Goal: Task Accomplishment & Management: Use online tool/utility

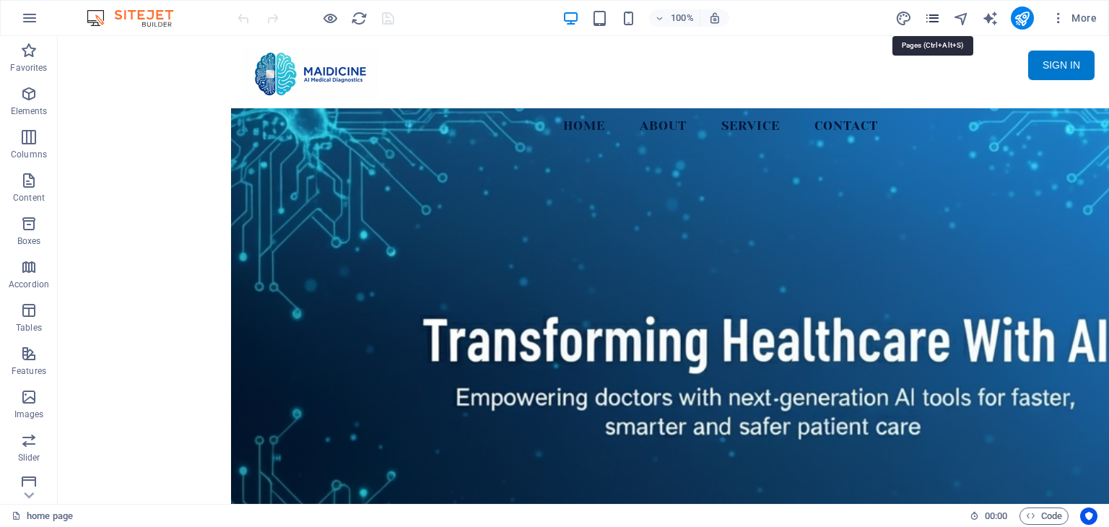
click at [928, 19] on icon "pages" at bounding box center [933, 18] width 17 height 17
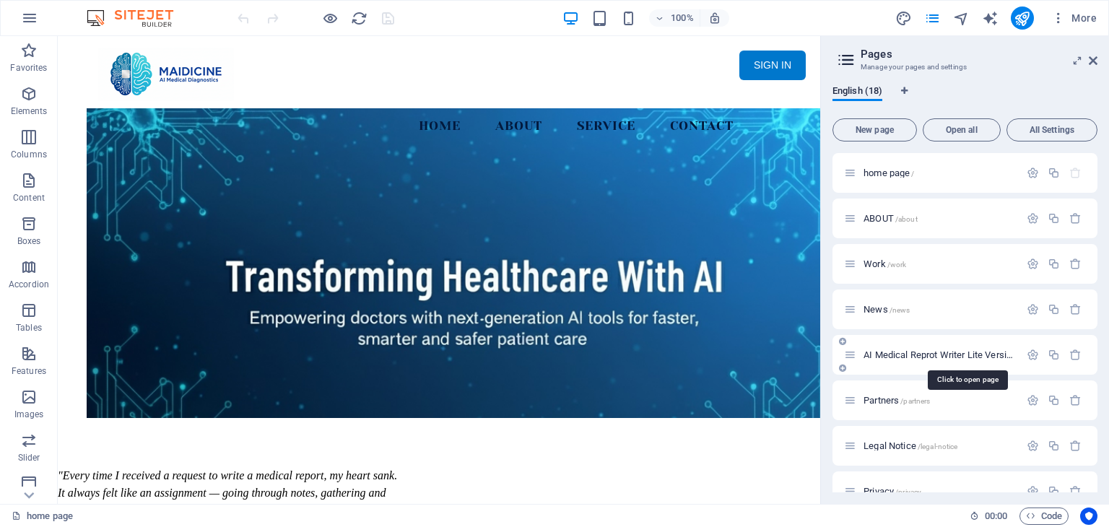
click at [997, 356] on span "AI Medical Reprot Writer Lite Version /medical-report" at bounding box center [966, 355] width 204 height 11
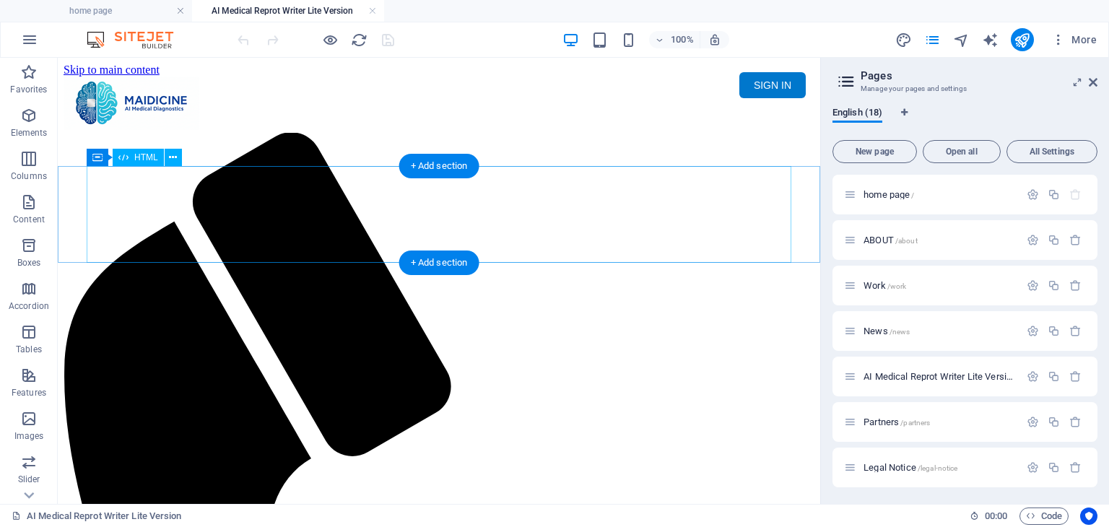
click at [368, 185] on div "Maidicine AI Medical Report Writer Version 5.1 Important Information The qualit…" at bounding box center [439, 185] width 751 height 0
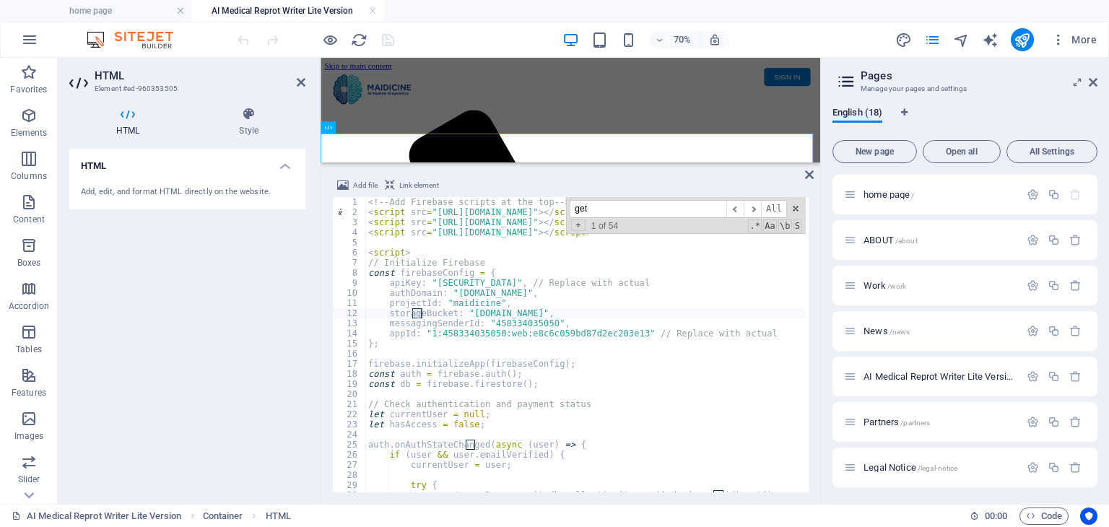
scroll to position [11, 0]
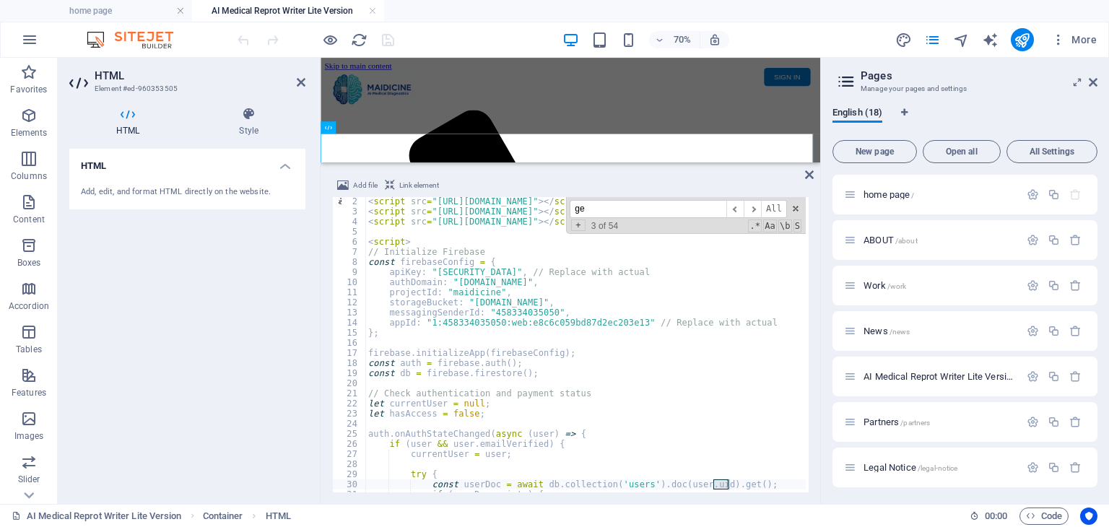
type input "g"
click at [531, 312] on div "< script src = "https://www.gstatic.com/firebasejs/8.10.1/firebase-app.js" > </…" at bounding box center [845, 352] width 960 height 313
drag, startPoint x: 442, startPoint y: 324, endPoint x: 473, endPoint y: 324, distance: 31.1
click at [473, 324] on div "< script src = "https://www.gstatic.com/firebasejs/8.10.1/firebase-app.js" > </…" at bounding box center [845, 352] width 960 height 313
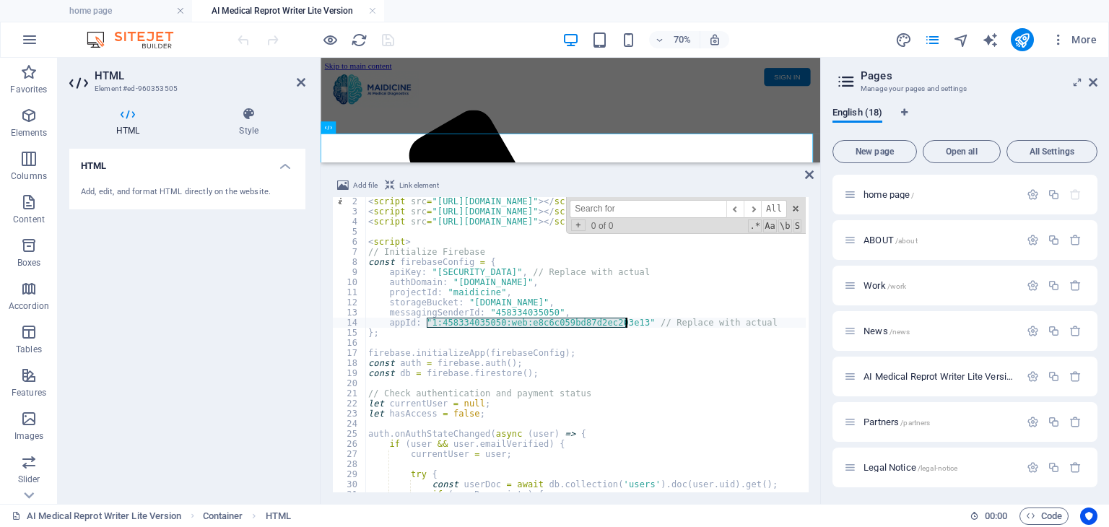
drag, startPoint x: 428, startPoint y: 322, endPoint x: 626, endPoint y: 324, distance: 197.9
click at [626, 324] on div "< script src = "https://www.gstatic.com/firebasejs/8.10.1/firebase-app.js" > </…" at bounding box center [845, 352] width 960 height 313
click at [626, 319] on div "< script src = "https://www.gstatic.com/firebasejs/8.10.1/firebase-app.js" > </…" at bounding box center [585, 344] width 441 height 295
drag, startPoint x: 626, startPoint y: 319, endPoint x: 450, endPoint y: 322, distance: 176.3
click at [450, 322] on div "< script src = "https://www.gstatic.com/firebasejs/8.10.1/firebase-app.js" > </…" at bounding box center [845, 352] width 960 height 313
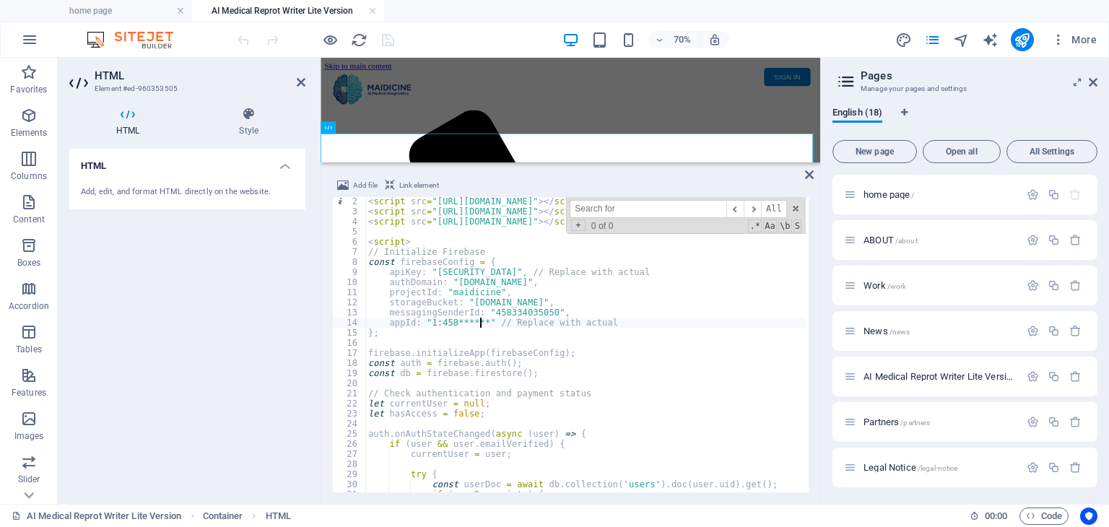
scroll to position [0, 9]
click at [537, 328] on div "< script src = "https://www.gstatic.com/firebasejs/8.10.1/firebase-app.js" > </…" at bounding box center [845, 352] width 960 height 313
click at [612, 363] on div "< script src = "https://www.gstatic.com/firebasejs/8.10.1/firebase-app.js" > </…" at bounding box center [845, 352] width 960 height 313
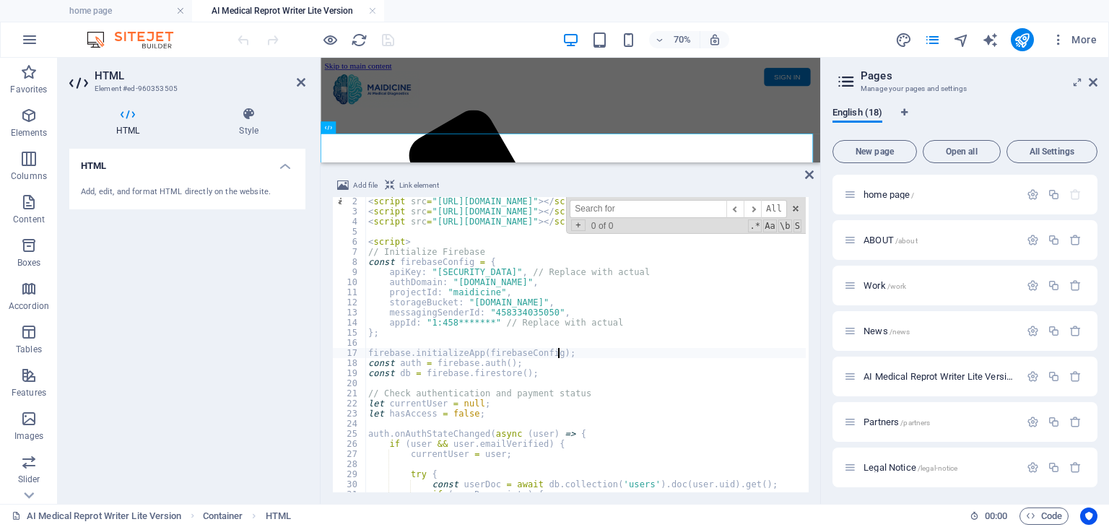
click at [595, 356] on div "< script src = "https://www.gstatic.com/firebasejs/8.10.1/firebase-app.js" > </…" at bounding box center [845, 352] width 960 height 313
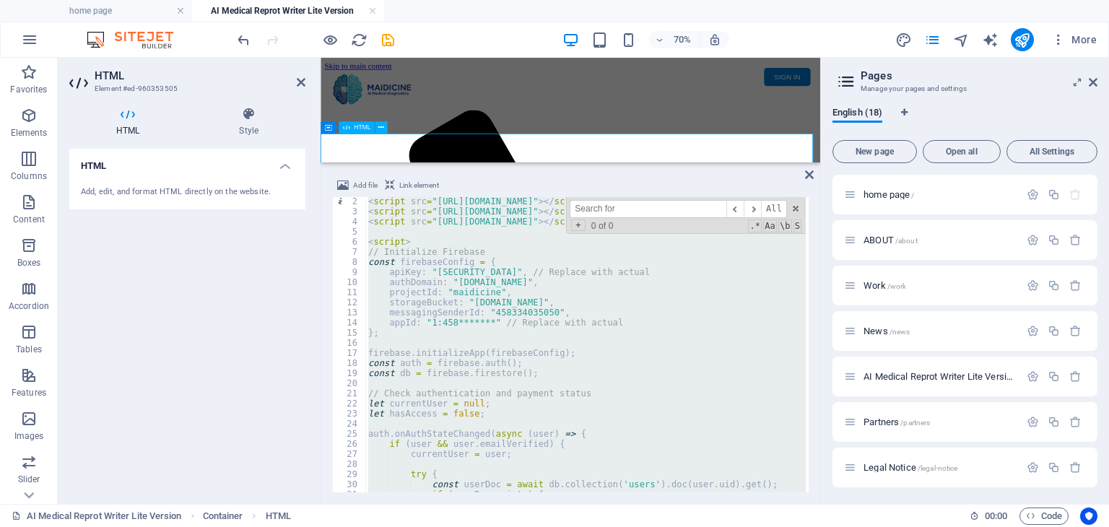
click at [912, 185] on div "Maidicine AI Medical Report Writer Version 5.1 Important Information The qualit…" at bounding box center [677, 185] width 703 height 0
click at [482, 321] on div "< script src = "https://www.gstatic.com/firebasejs/8.10.1/firebase-app.js" > </…" at bounding box center [585, 344] width 441 height 295
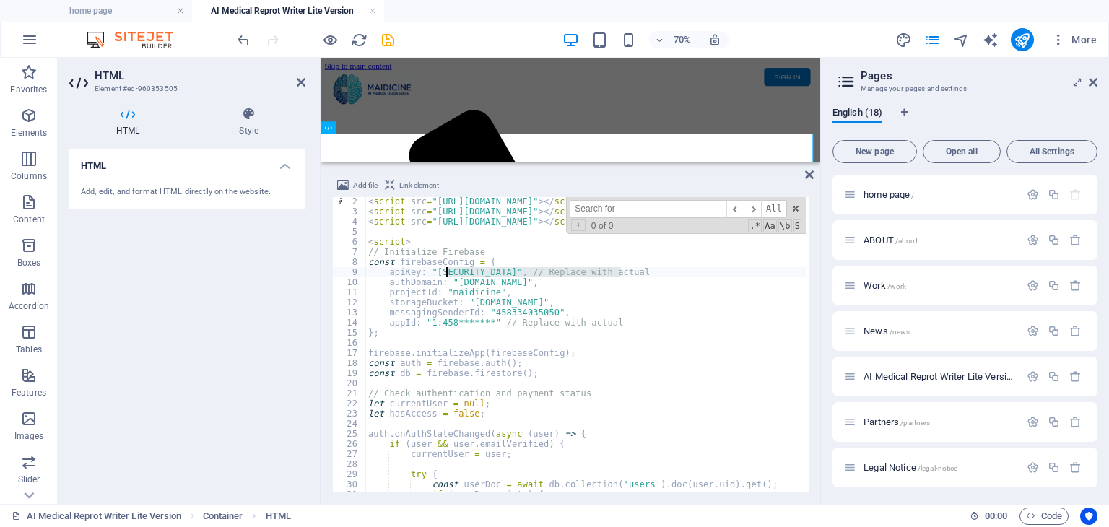
drag, startPoint x: 621, startPoint y: 269, endPoint x: 446, endPoint y: 272, distance: 175.5
click at [446, 272] on div "< script src = "https://www.gstatic.com/firebasejs/8.10.1/firebase-app.js" > </…" at bounding box center [845, 352] width 960 height 313
click at [624, 323] on div "< script src = "https://www.gstatic.com/firebasejs/8.10.1/firebase-app.js" > </…" at bounding box center [845, 352] width 960 height 313
click at [584, 311] on div "< script src = "https://www.gstatic.com/firebasejs/8.10.1/firebase-app.js" > </…" at bounding box center [845, 352] width 960 height 313
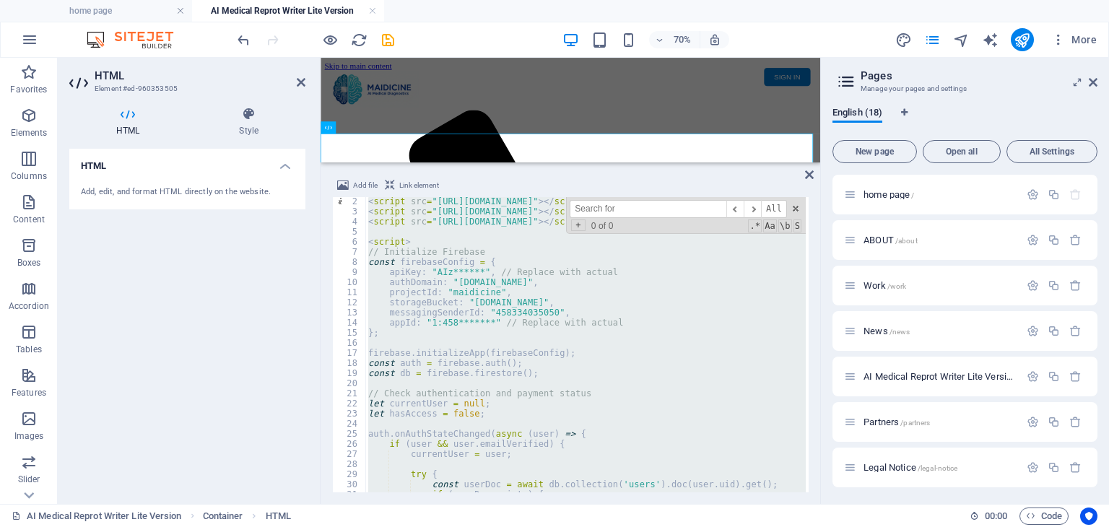
scroll to position [0, 2]
click at [237, 41] on icon "undo" at bounding box center [243, 40] width 17 height 17
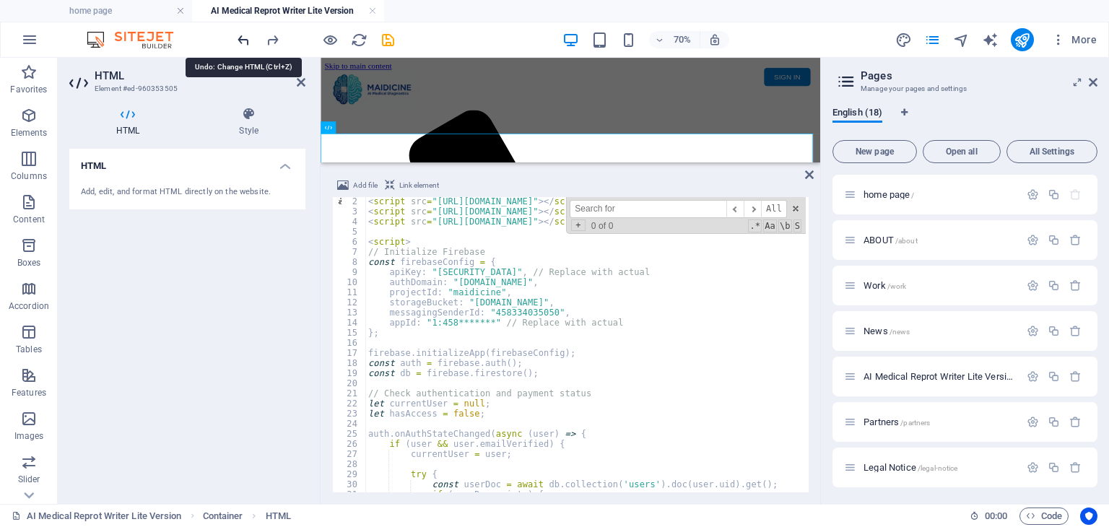
click at [237, 41] on icon "undo" at bounding box center [243, 40] width 17 height 17
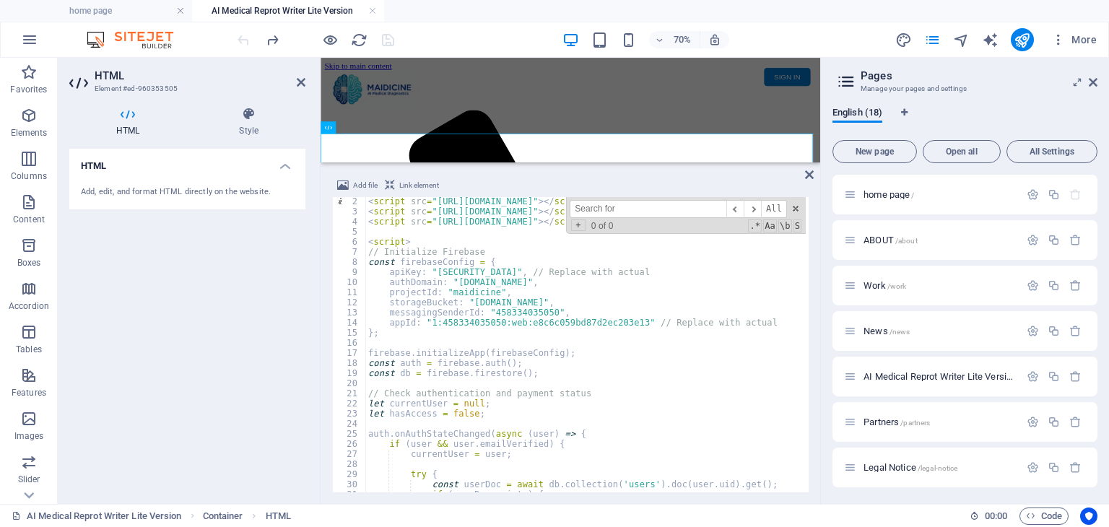
type textarea "appId: "1:458334035050:web:e8c6c059bd87d2ec203e13" // Replace with actual"
click at [726, 324] on div "< script src = "https://www.gstatic.com/firebasejs/8.10.1/firebase-app.js" > </…" at bounding box center [845, 352] width 960 height 313
click at [935, 185] on div "Maidicine AI Medical Report Writer Version 5.1 Important Information The qualit…" at bounding box center [677, 185] width 703 height 0
click at [967, 118] on div "Menu Home About Service Contact SIGN IN My MAIDICINE ▼ MY PROFILE MY RECEIPT RE…" at bounding box center [677, 113] width 703 height 72
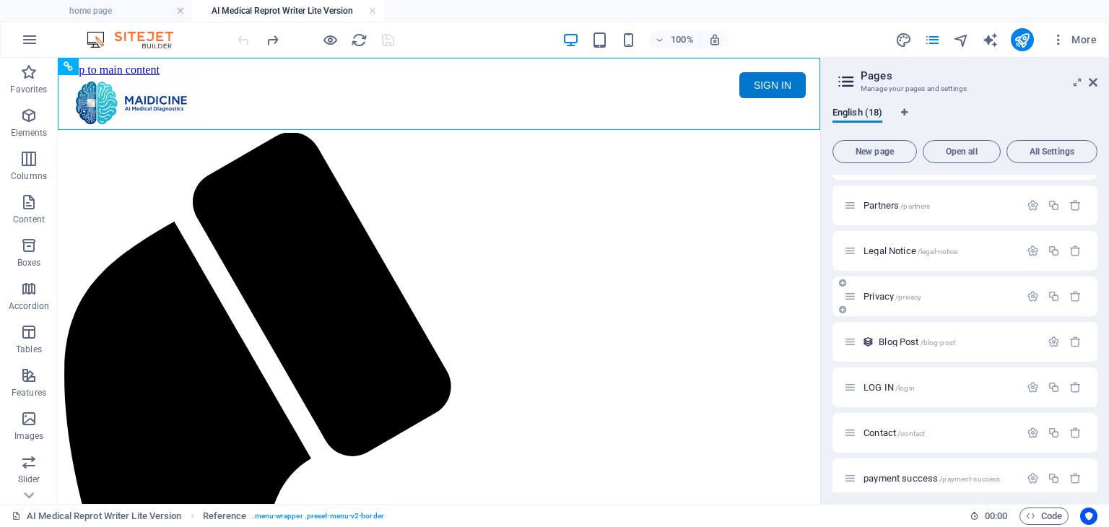
scroll to position [289, 0]
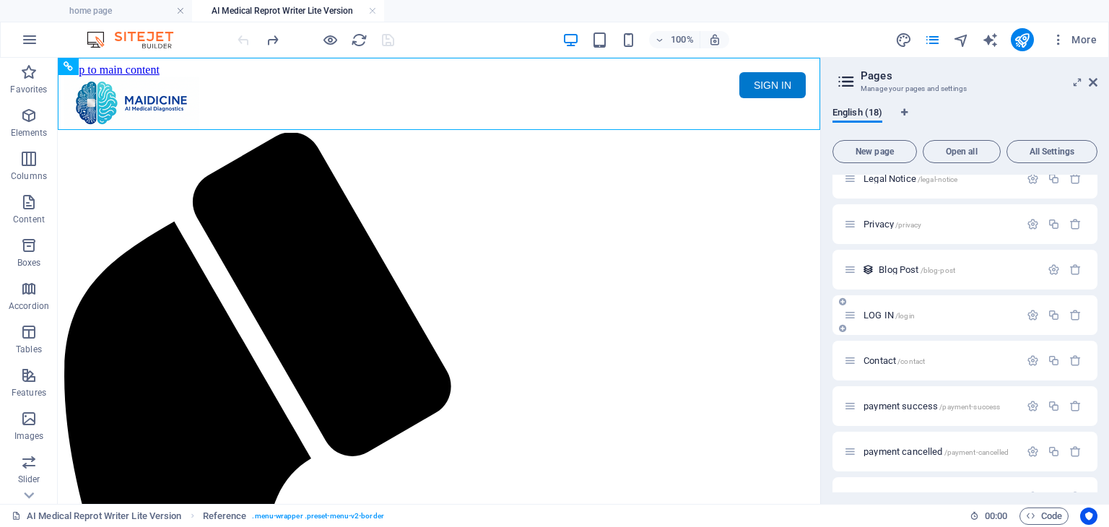
click at [881, 311] on span "LOG IN /login" at bounding box center [889, 315] width 51 height 11
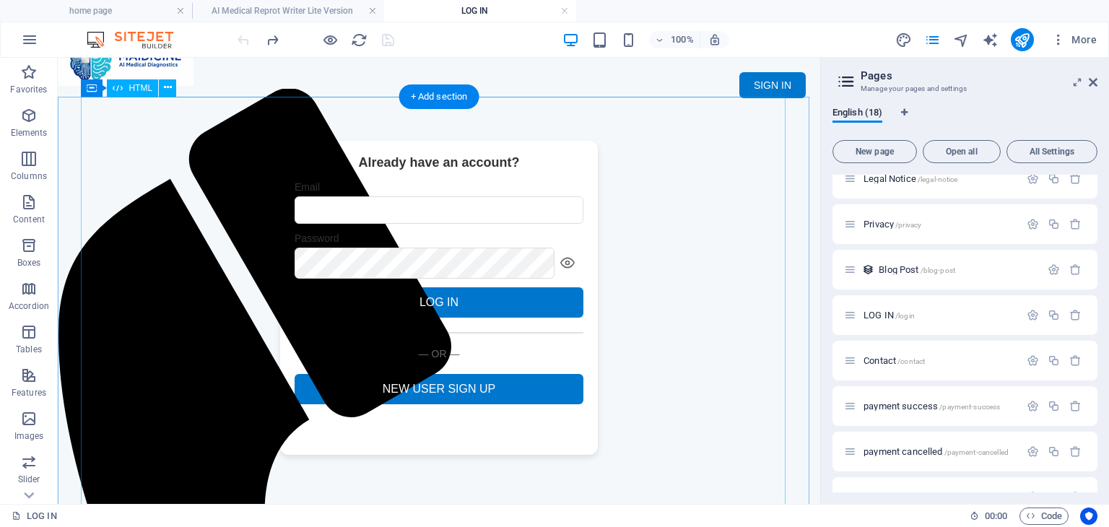
scroll to position [102, 0]
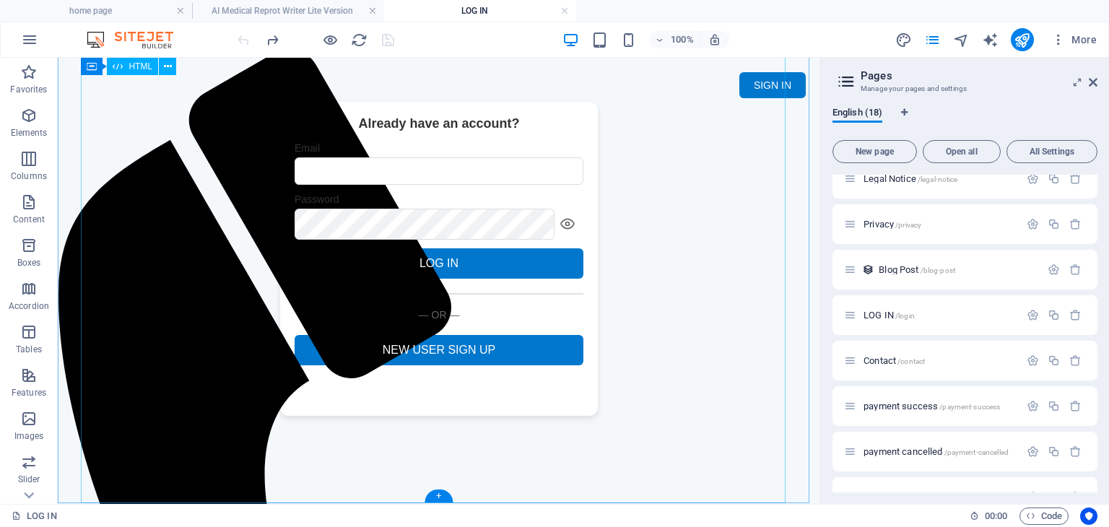
click at [615, 284] on div "Sign up - Maidicine Already have an account? Email Password LOG IN RESET PASSWO…" at bounding box center [439, 259] width 763 height 314
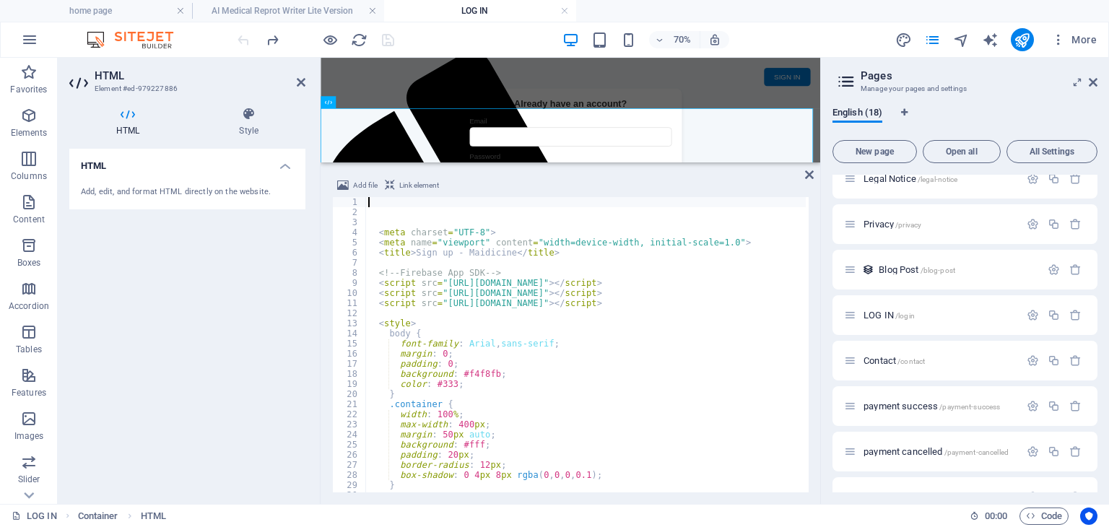
scroll to position [0, 0]
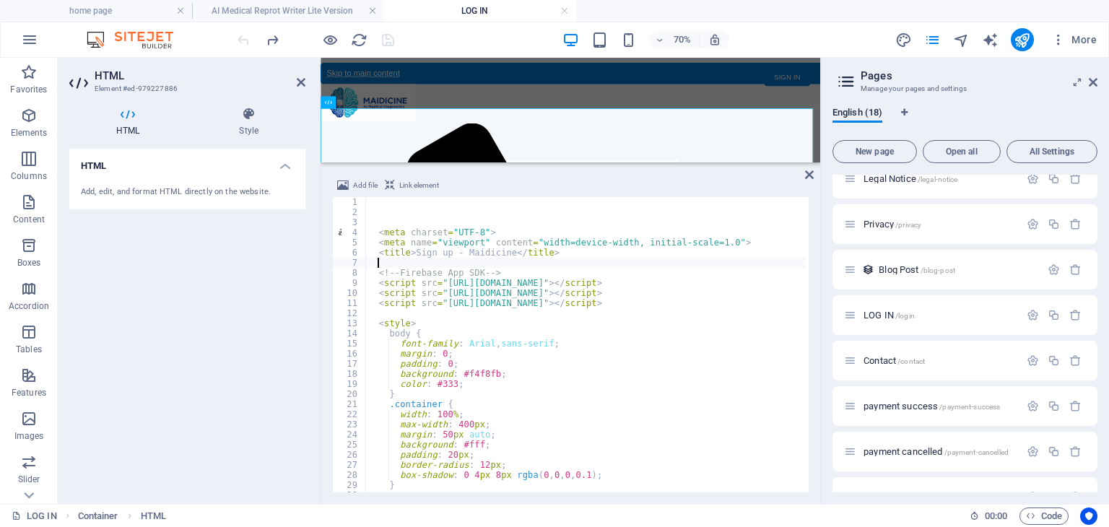
click at [544, 266] on div "< meta charset = "UTF-8" > < meta name = "viewport" content = "width=device-wid…" at bounding box center [1010, 353] width 1291 height 313
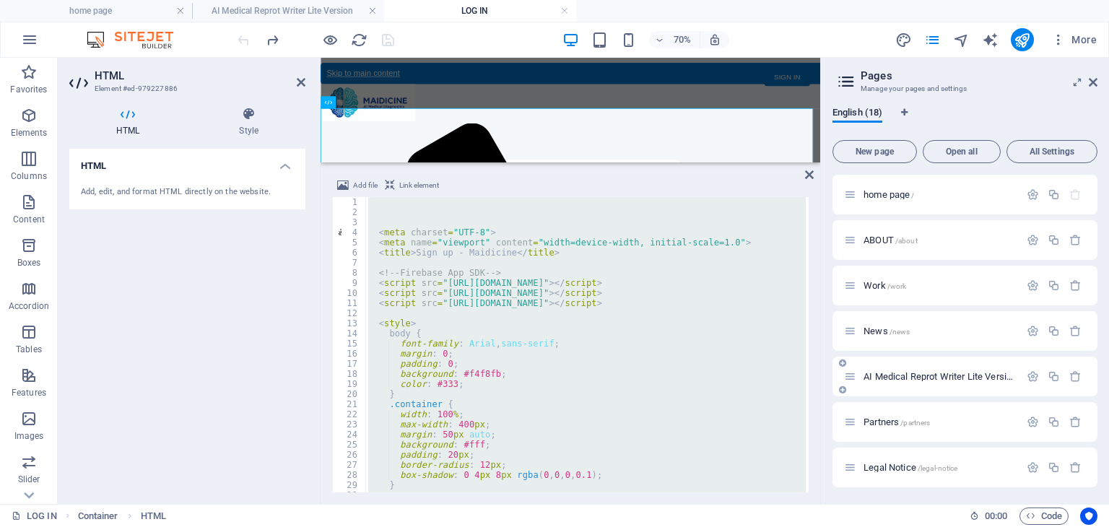
click at [969, 371] on span "AI Medical Reprot Writer Lite Version /medical-report" at bounding box center [966, 376] width 204 height 11
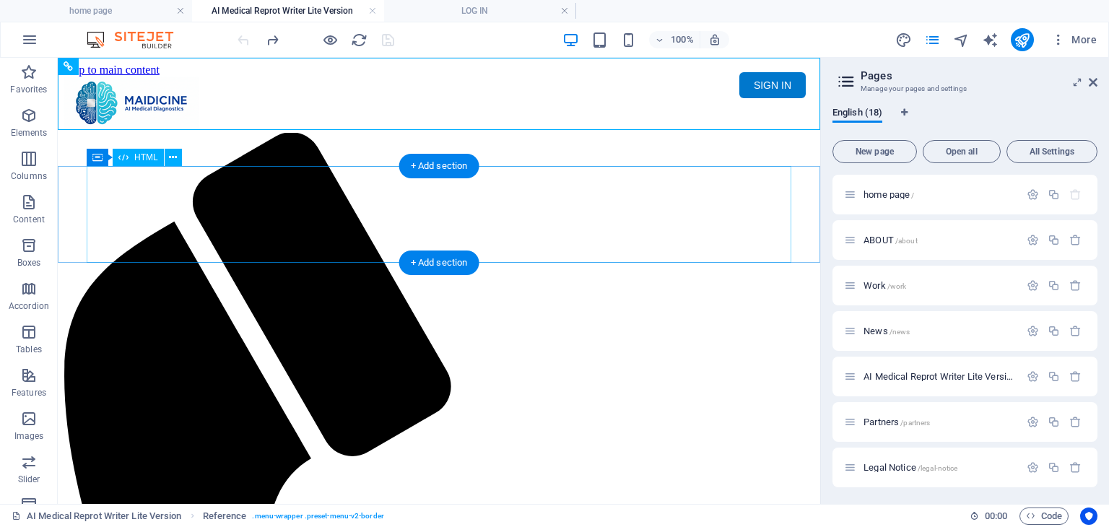
click at [428, 185] on div "Maidicine AI Medical Report Writer Version 5.1 Important Information The qualit…" at bounding box center [439, 185] width 751 height 0
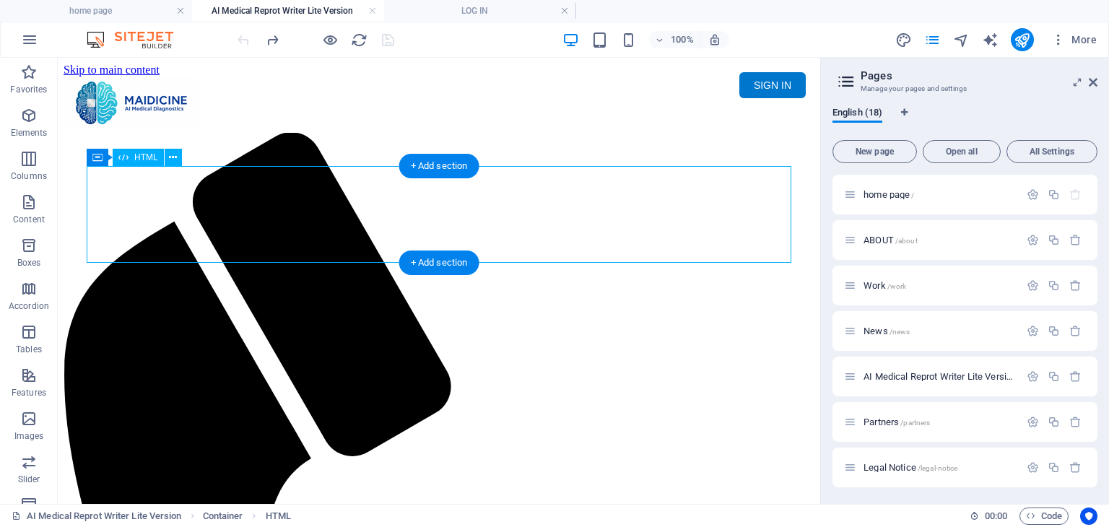
click at [428, 185] on div "Maidicine AI Medical Report Writer Version 5.1 Important Information The qualit…" at bounding box center [439, 185] width 751 height 0
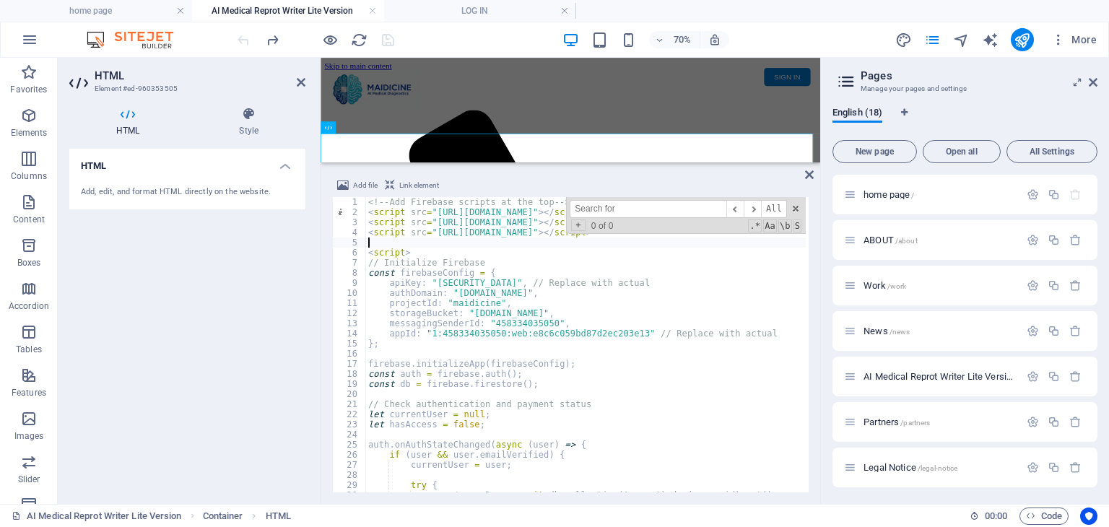
click at [386, 240] on div "<!-- Add Firebase scripts at the top --> < script src = "[URL][DOMAIN_NAME]" > …" at bounding box center [845, 353] width 960 height 313
click at [407, 243] on div "<!-- Add Firebase scripts at the top --> < script src = "[URL][DOMAIN_NAME]" > …" at bounding box center [845, 353] width 960 height 313
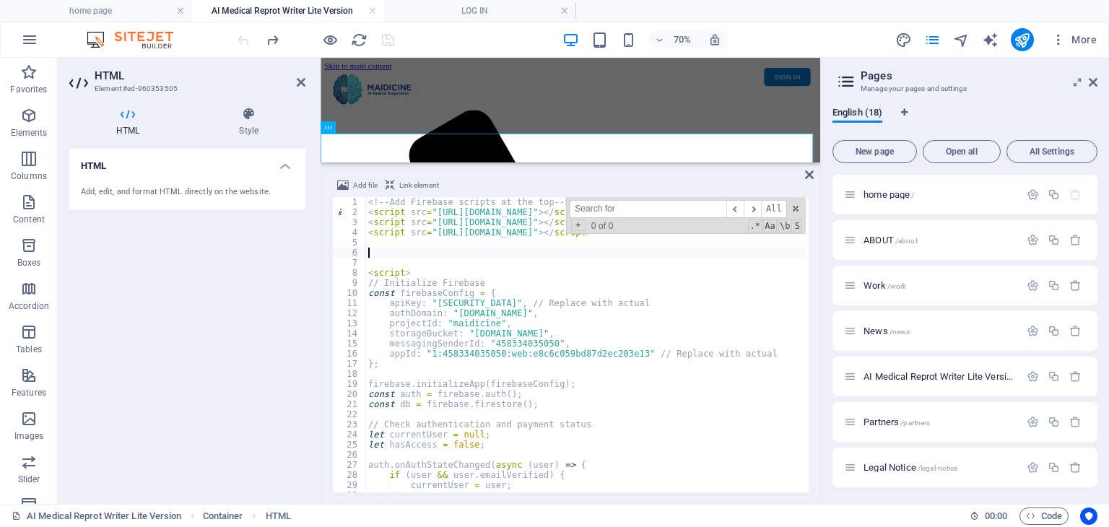
paste textarea "}"
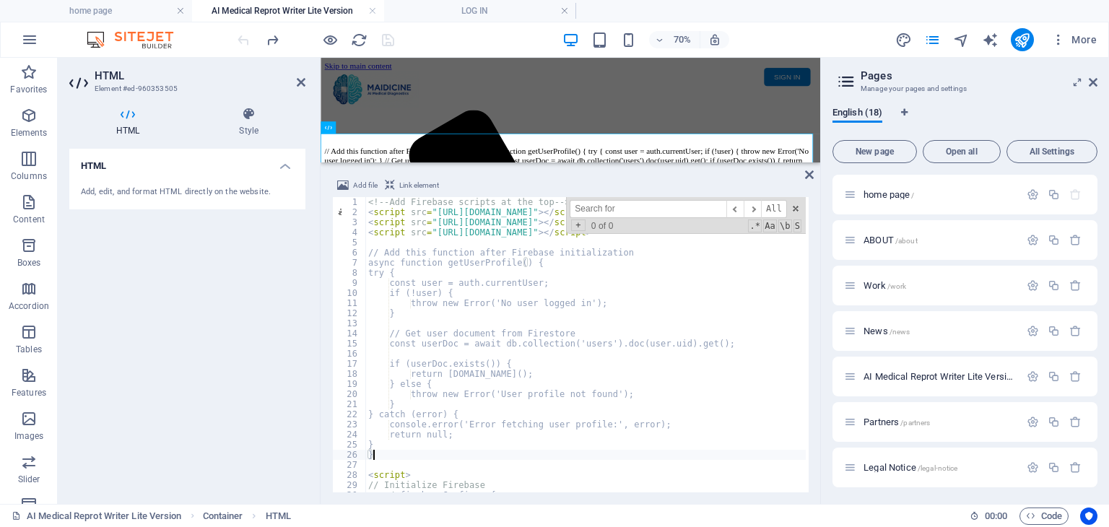
type textarea "}"
drag, startPoint x: 633, startPoint y: 204, endPoint x: 557, endPoint y: 204, distance: 75.8
click at [557, 204] on div "<!-- Add Firebase scripts at the top --> < script src = "https://www.gstatic.co…" at bounding box center [585, 344] width 441 height 295
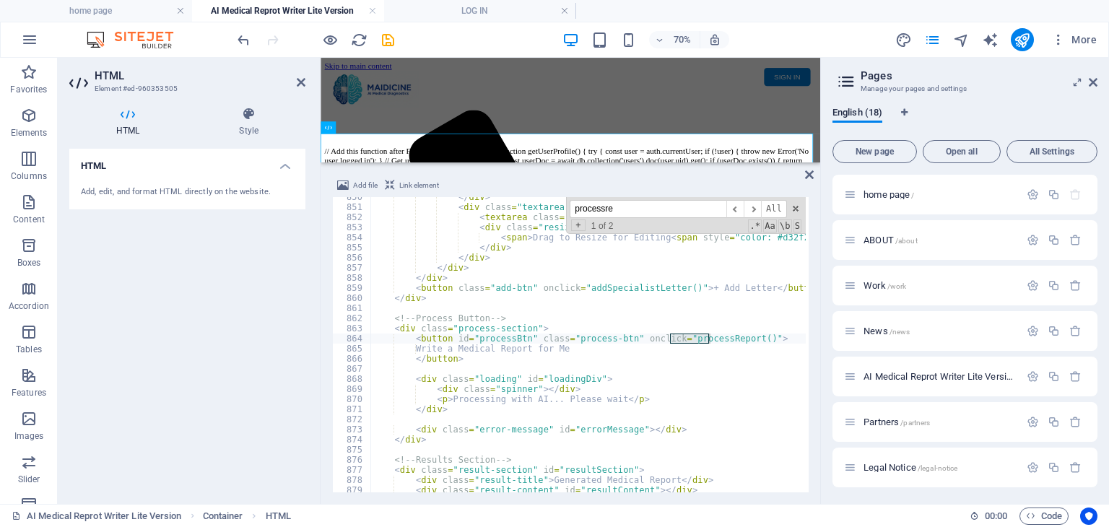
scroll to position [8590, 0]
type input "processreport"
click at [760, 209] on span "​" at bounding box center [752, 209] width 17 height 18
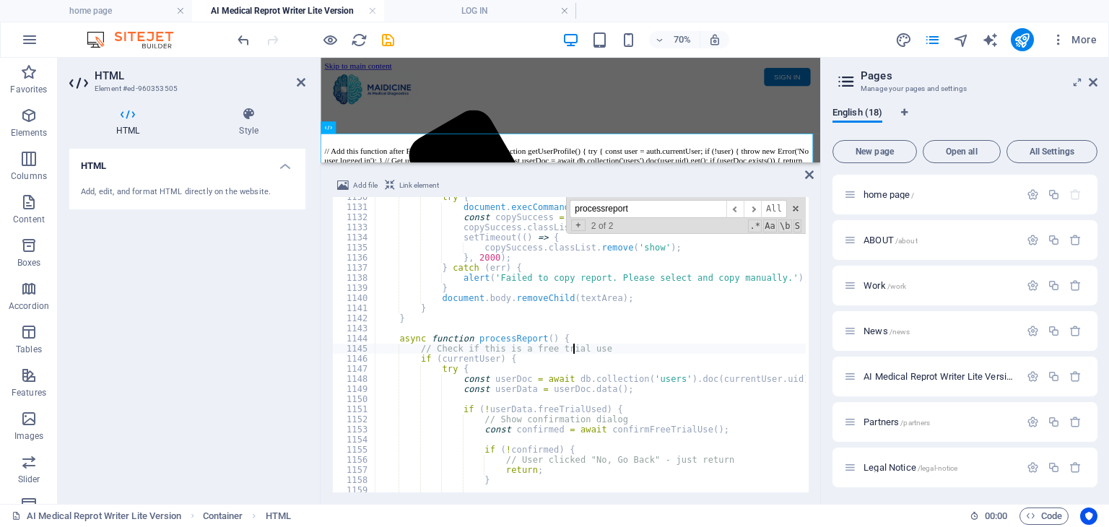
click at [575, 347] on div "try { document . execCommand ( 'copy' ) ; const copySuccess = document . getEle…" at bounding box center [856, 348] width 960 height 313
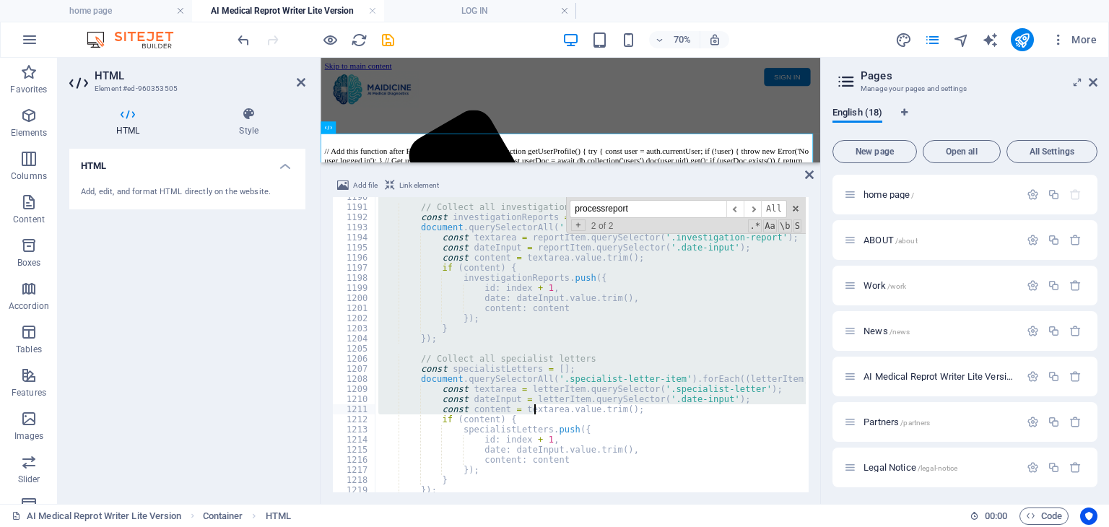
scroll to position [11985, 0]
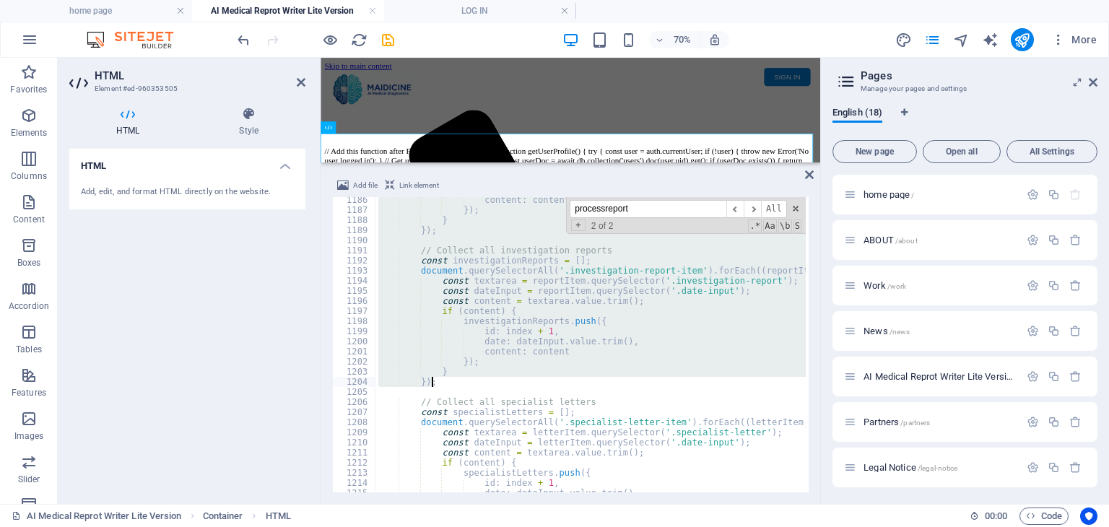
drag, startPoint x: 397, startPoint y: 336, endPoint x: 534, endPoint y: 386, distance: 146.9
click at [534, 386] on div "content : content }) ; } }) ; // Collect all investigation reports const invest…" at bounding box center [856, 351] width 960 height 313
type textarea "} });"
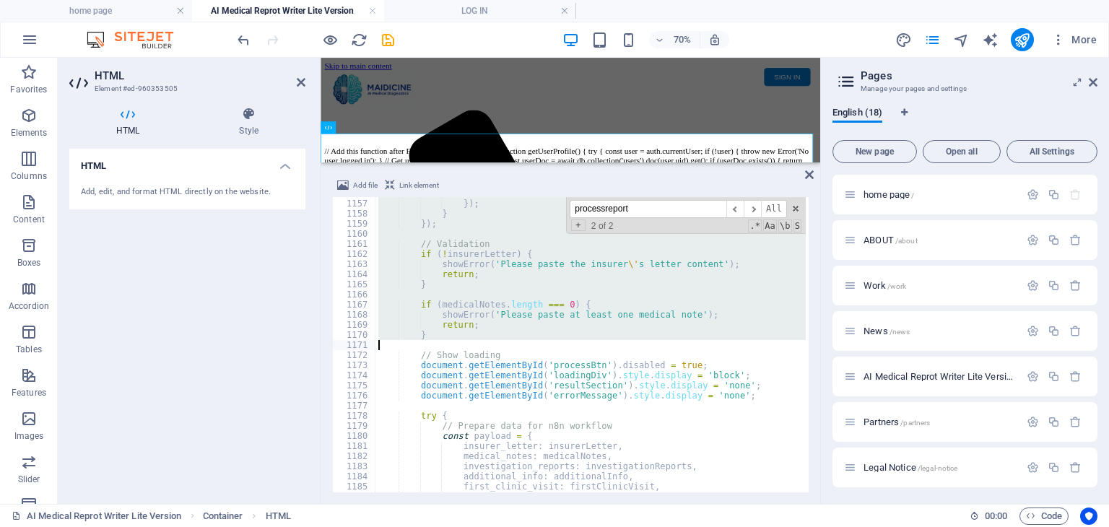
scroll to position [11688, 0]
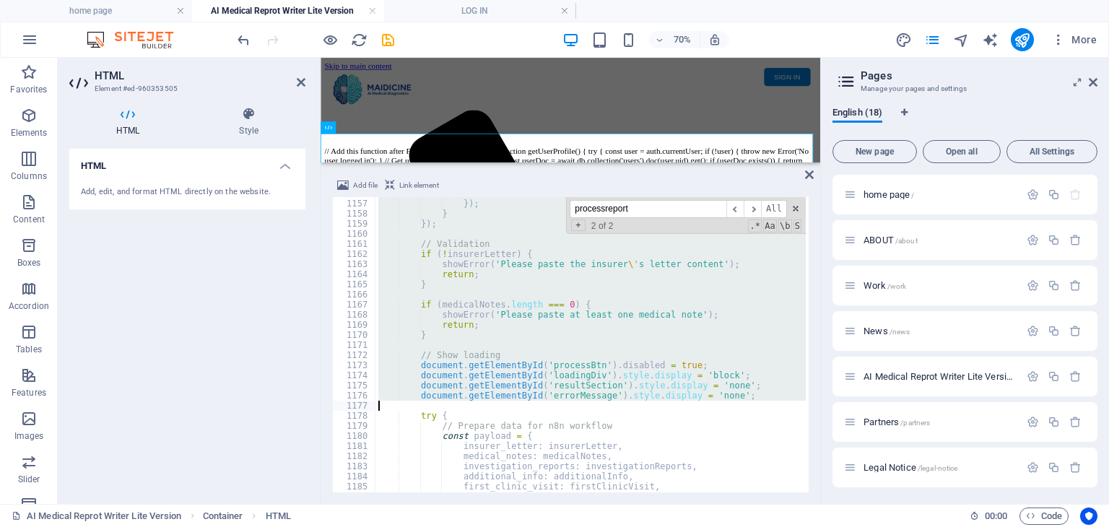
drag, startPoint x: 393, startPoint y: 252, endPoint x: 746, endPoint y: 408, distance: 386.1
click at [746, 408] on div "content : content }) ; } }) ; // Validation if ( ! insurerLetter ) { showError …" at bounding box center [856, 345] width 960 height 313
type textarea "document.getElementById('errorMessage').style.display = 'none';"
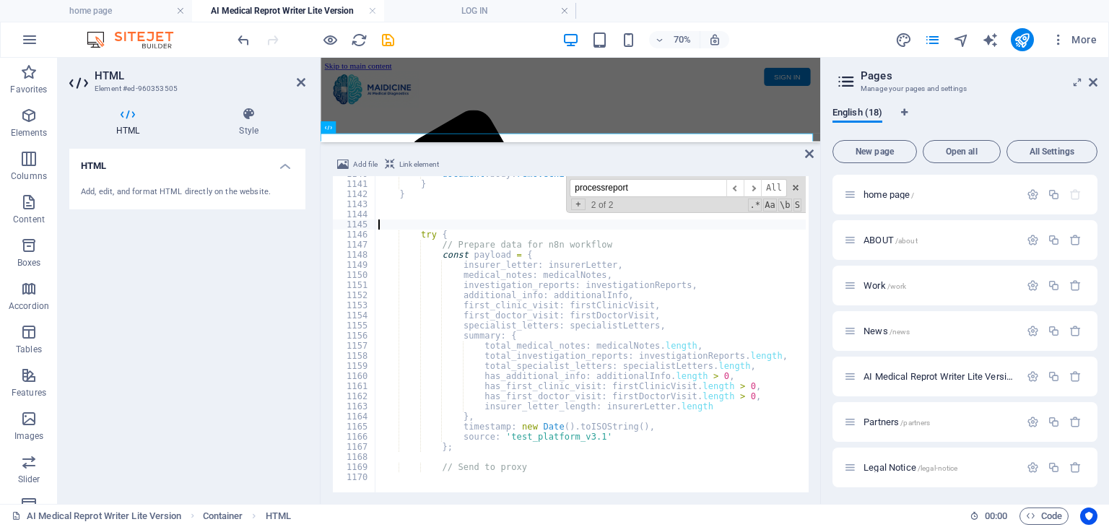
scroll to position [129, 0]
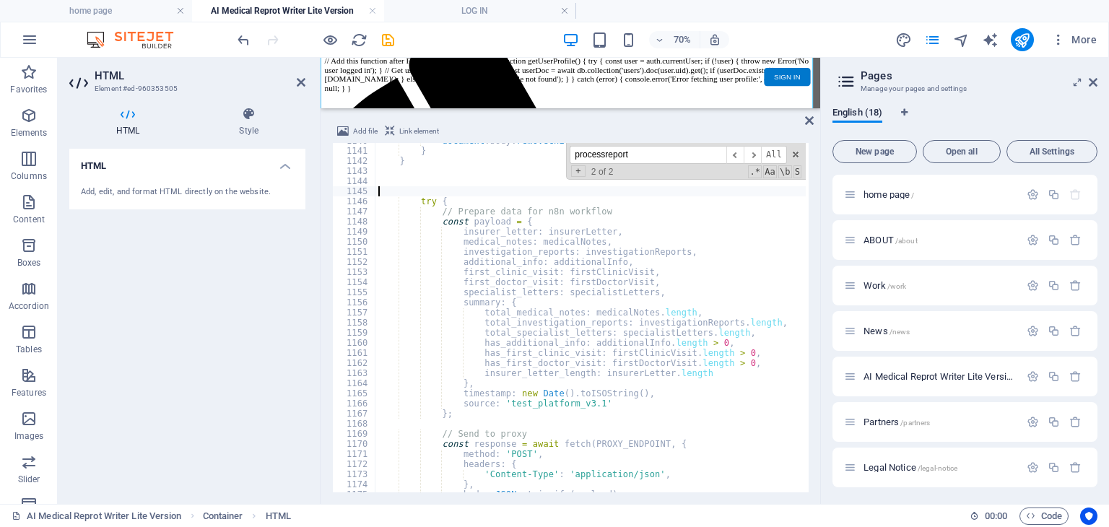
drag, startPoint x: 576, startPoint y: 165, endPoint x: 594, endPoint y: 108, distance: 59.8
click at [594, 108] on div at bounding box center [571, 109] width 500 height 3
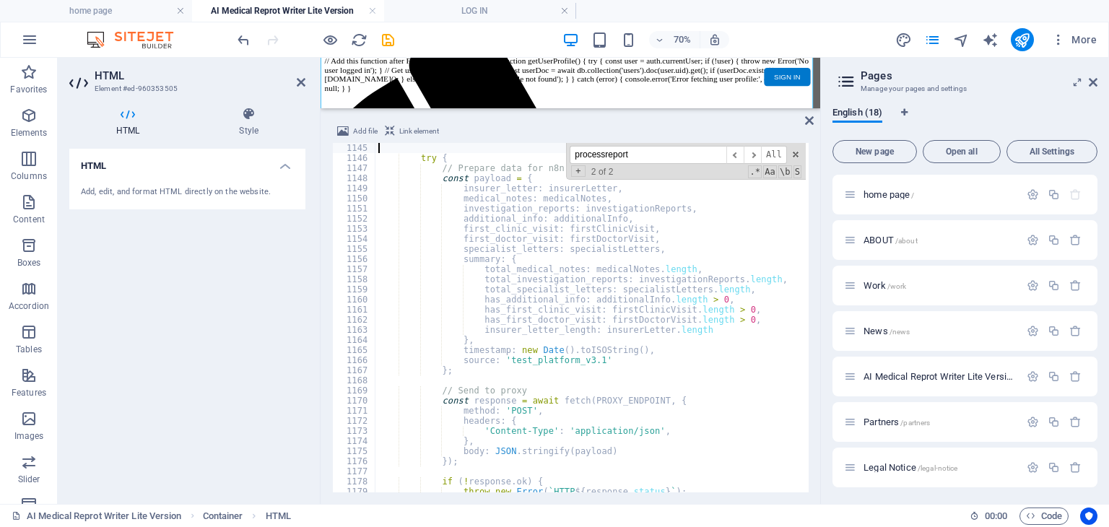
scroll to position [11568, 0]
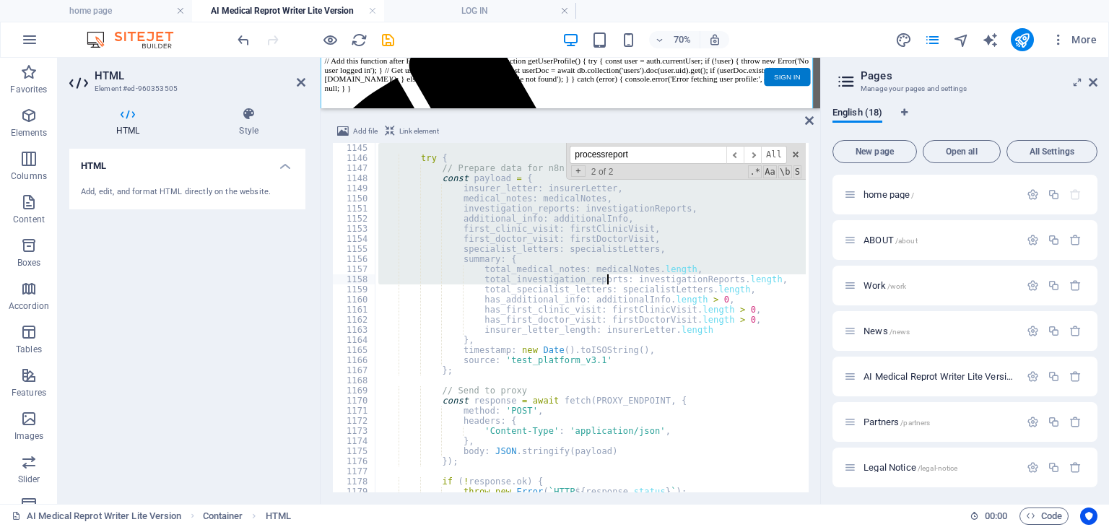
drag, startPoint x: 384, startPoint y: 147, endPoint x: 608, endPoint y: 279, distance: 259.6
click at [608, 279] on div "try { // Prepare data for n8n workflow const payload = { insurer_letter : insur…" at bounding box center [856, 326] width 960 height 367
type textarea "total_medical_notes: medicalNotes.length, total_investigation_reports: investig…"
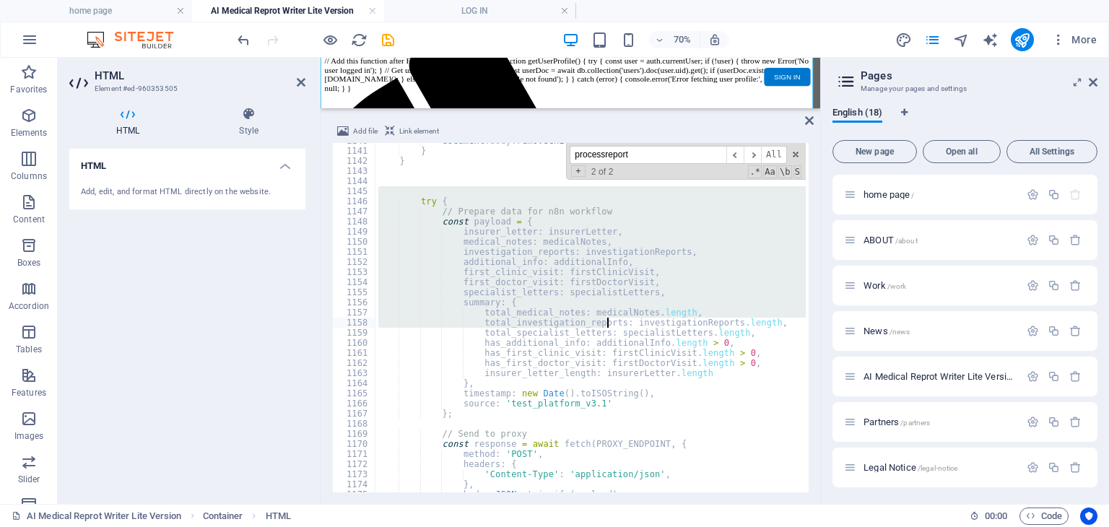
scroll to position [11525, 0]
click at [387, 191] on div "document . body . removeChild ( textArea ) ; } } try { // Prepare data for n8n …" at bounding box center [591, 318] width 430 height 350
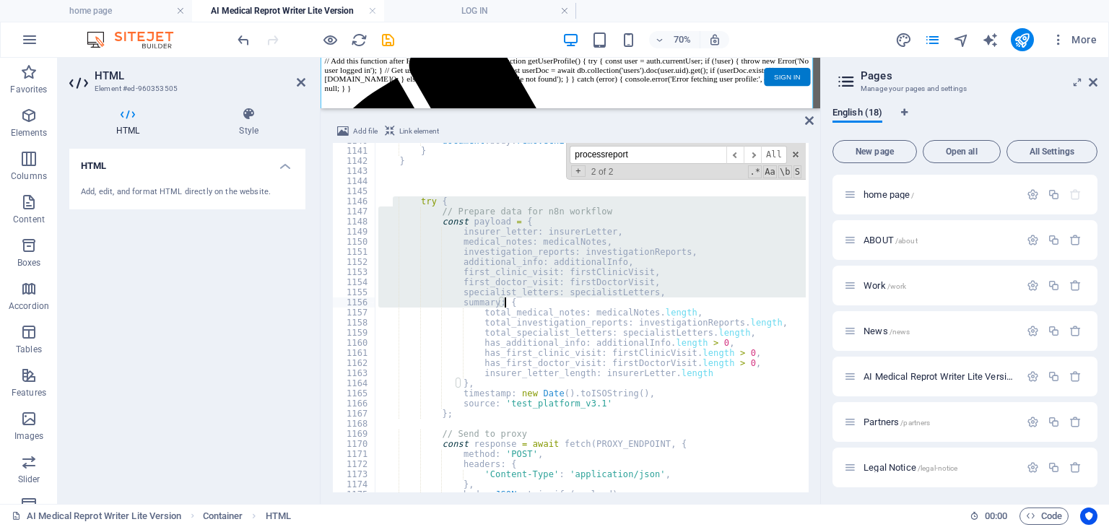
drag, startPoint x: 395, startPoint y: 196, endPoint x: 550, endPoint y: 305, distance: 189.4
click at [552, 307] on div "document . body . removeChild ( textArea ) ; } } try { // Prepare data for n8n …" at bounding box center [856, 319] width 960 height 367
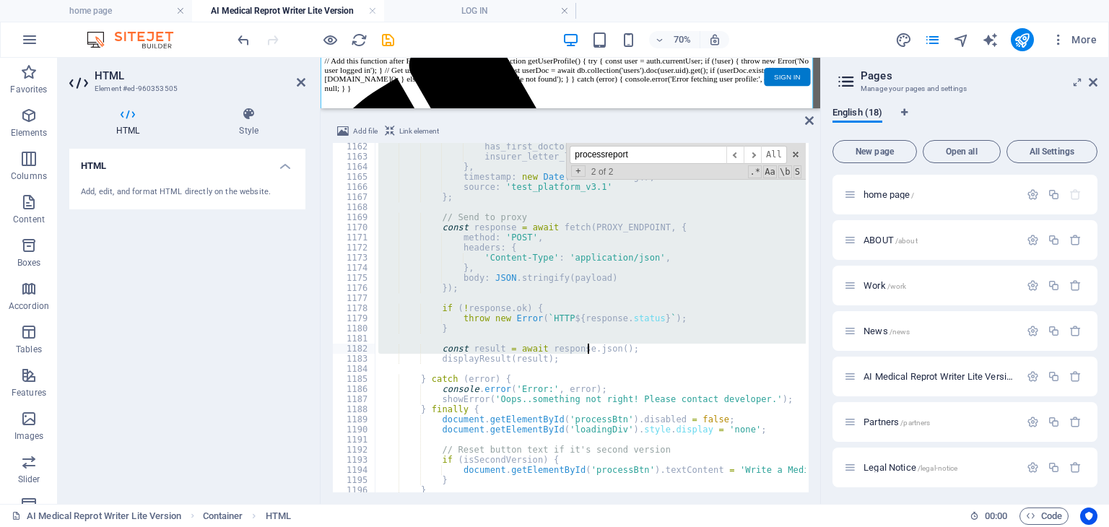
scroll to position [11828, 0]
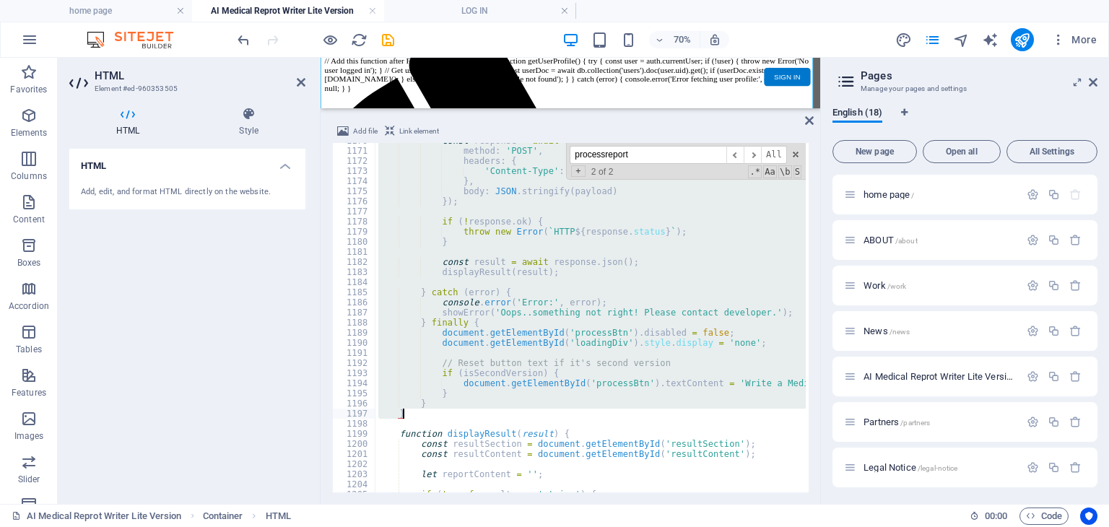
drag, startPoint x: 378, startPoint y: 194, endPoint x: 555, endPoint y: 410, distance: 279.3
click at [555, 410] on div "const response = await fetch ( PROXY_ENDPOINT , { method : 'POST' , headers : {…" at bounding box center [856, 319] width 960 height 367
type textarea "} }"
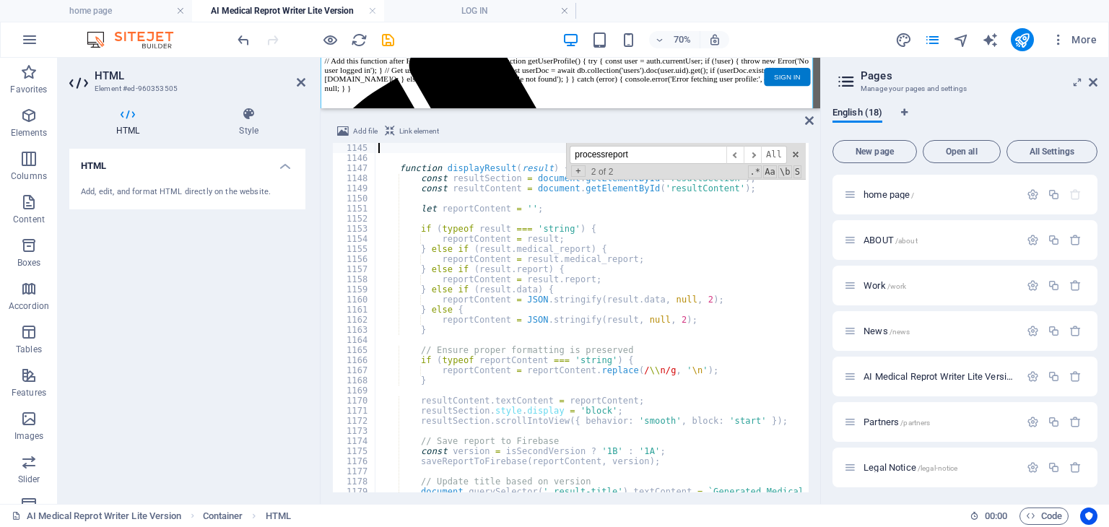
scroll to position [11438, 0]
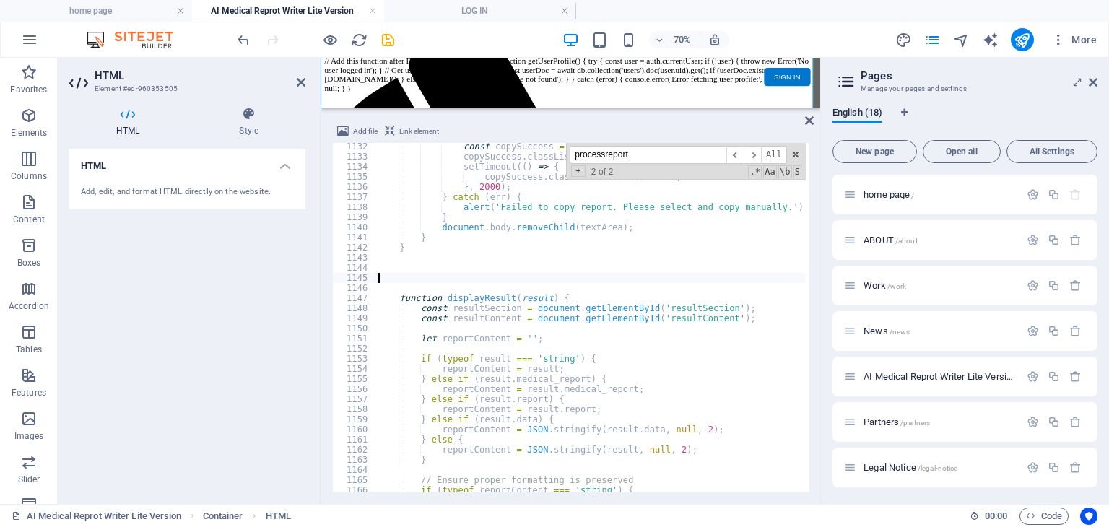
click at [386, 269] on div "const copySuccess = document . getElementById ( 'copySuccess' ) ; copySuccess .…" at bounding box center [856, 325] width 960 height 367
click at [377, 269] on div "const copySuccess = document . getElementById ( 'copySuccess' ) ; copySuccess .…" at bounding box center [856, 325] width 960 height 367
click at [395, 269] on div "const copySuccess = document . getElementById ( 'copySuccess' ) ; copySuccess .…" at bounding box center [856, 325] width 960 height 367
click at [411, 269] on div "const copySuccess = document . getElementById ( 'copySuccess' ) ; copySuccess .…" at bounding box center [856, 325] width 960 height 367
click at [436, 270] on div "const copySuccess = document . getElementById ( 'copySuccess' ) ; copySuccess .…" at bounding box center [856, 325] width 960 height 367
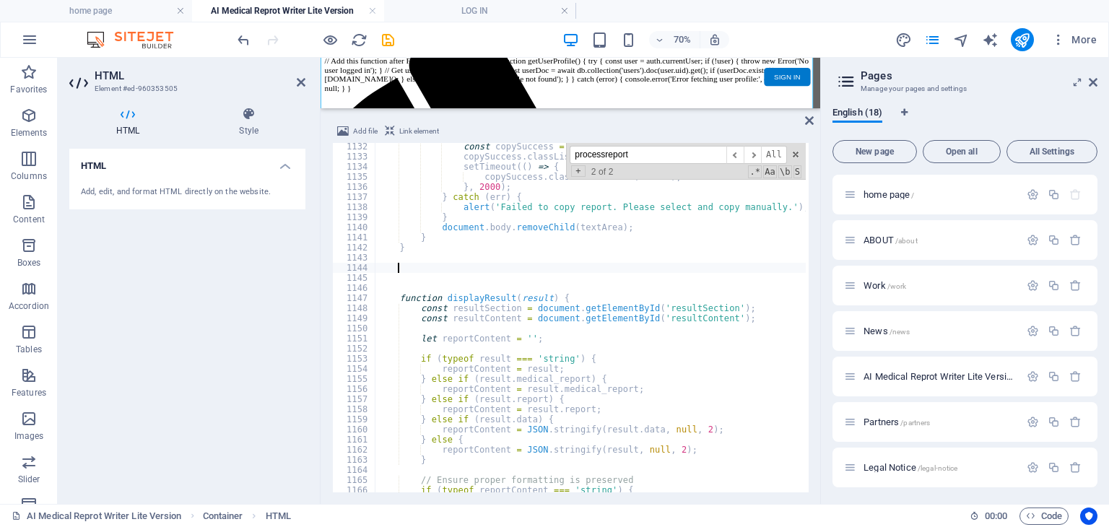
click at [424, 267] on div "const copySuccess = document . getElementById ( 'copySuccess' ) ; copySuccess .…" at bounding box center [856, 325] width 960 height 367
paste textarea "}"
type textarea "}"
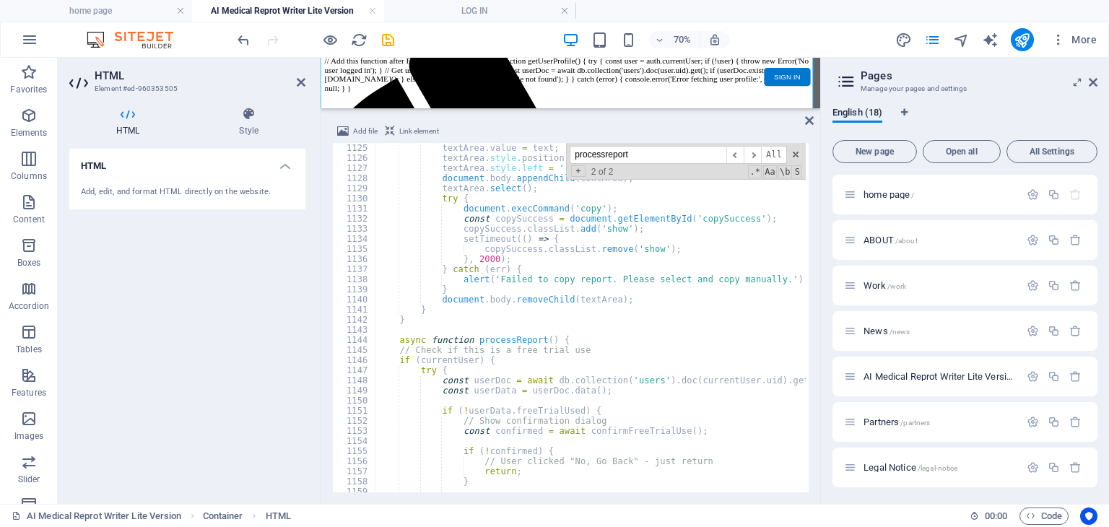
scroll to position [11366, 0]
click at [806, 121] on icon at bounding box center [809, 121] width 9 height 12
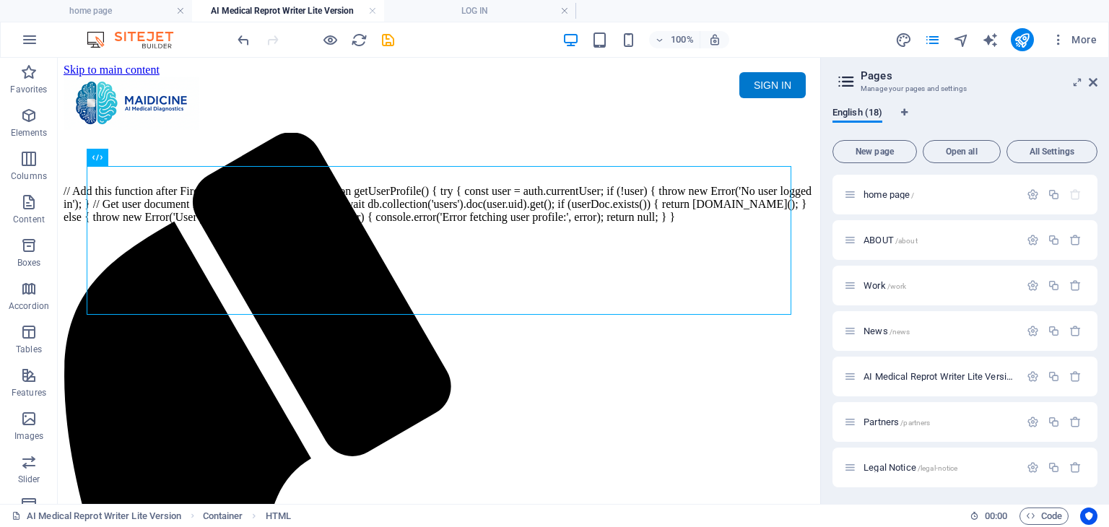
click at [759, 230] on html "Skip to main content Menu Home About Service Contact SIGN IN My MAIDICINE ▼ MY …" at bounding box center [439, 144] width 763 height 172
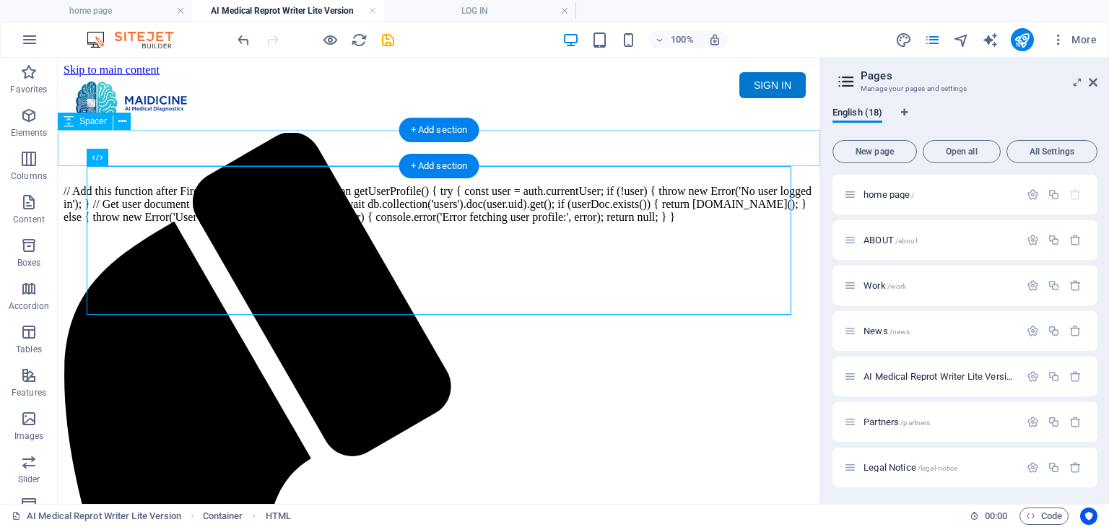
click at [812, 149] on div at bounding box center [439, 167] width 751 height 36
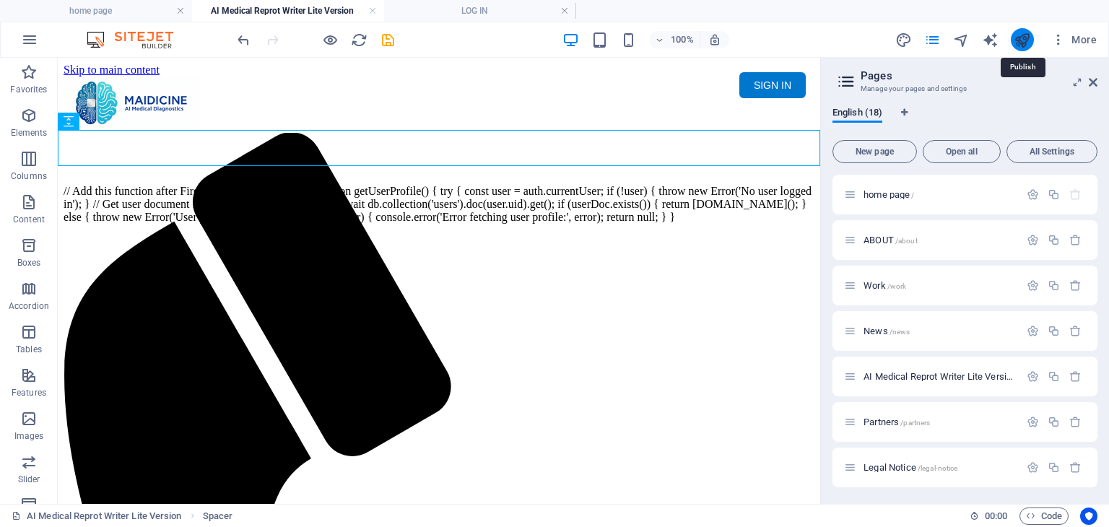
click at [1021, 43] on icon "publish" at bounding box center [1022, 40] width 17 height 17
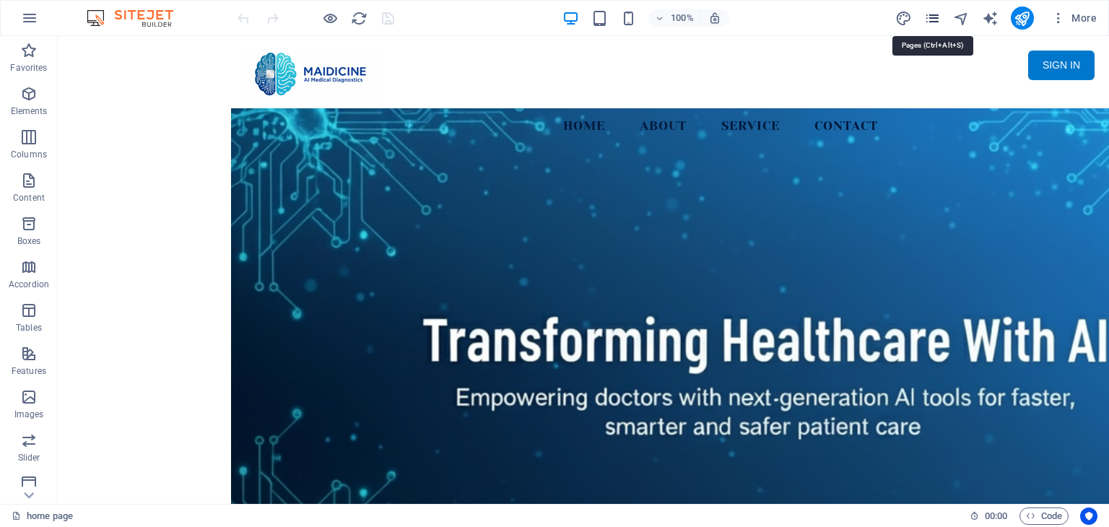
click at [932, 17] on icon "pages" at bounding box center [933, 18] width 17 height 17
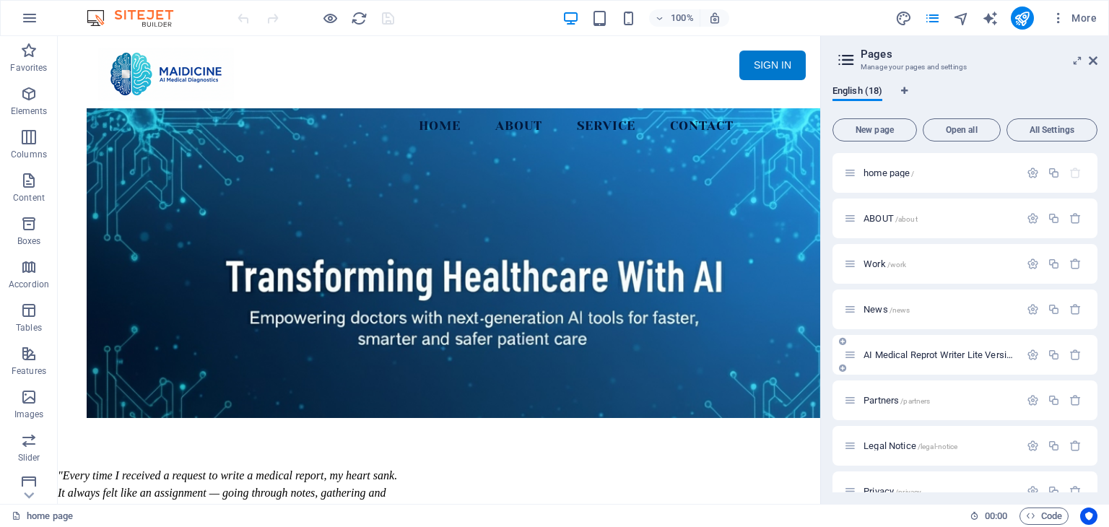
click at [958, 353] on span "AI Medical Reprot Writer Lite Version /medical-report" at bounding box center [966, 355] width 204 height 11
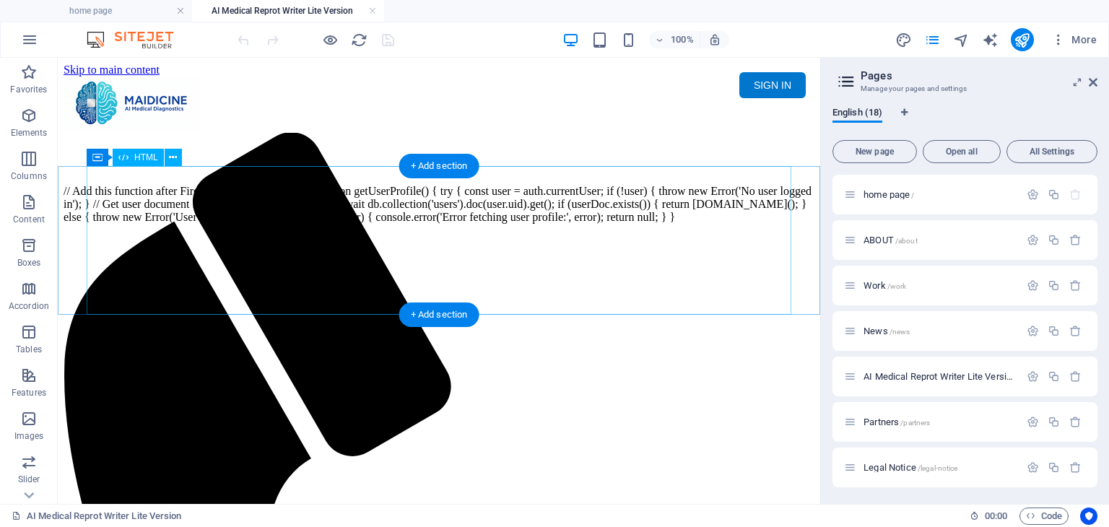
click at [579, 224] on div "// Add this function after Firebase initialization async function getUserProfil…" at bounding box center [439, 204] width 751 height 39
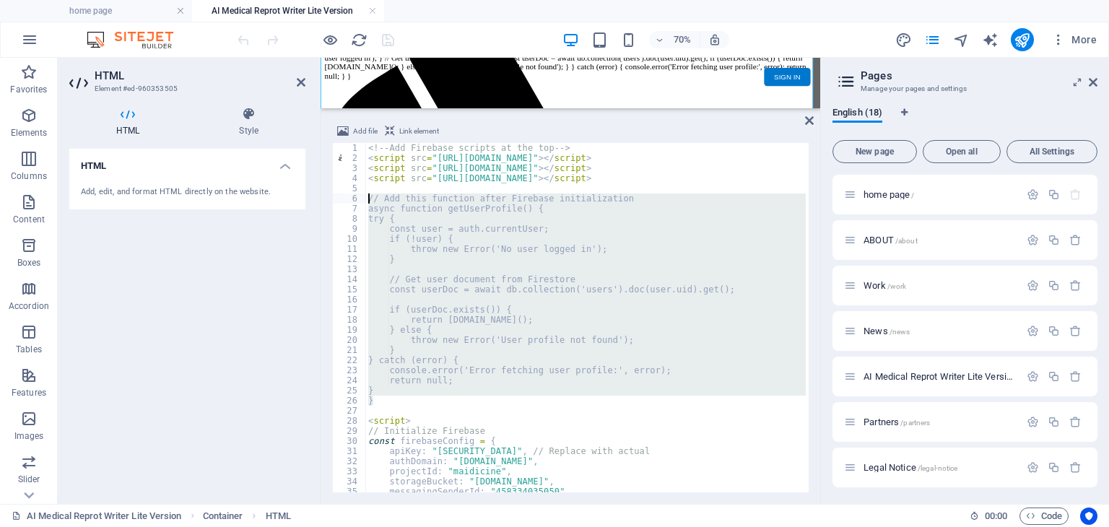
drag, startPoint x: 455, startPoint y: 405, endPoint x: 360, endPoint y: 202, distance: 224.6
click at [360, 202] on div "<!-- Add Firebase scripts at the top --> 1 2 3 4 5 6 7 8 9 10 11 12 13 14 15 16…" at bounding box center [570, 318] width 477 height 350
type textarea "// Add this function after Firebase initialization async function getUserProfil…"
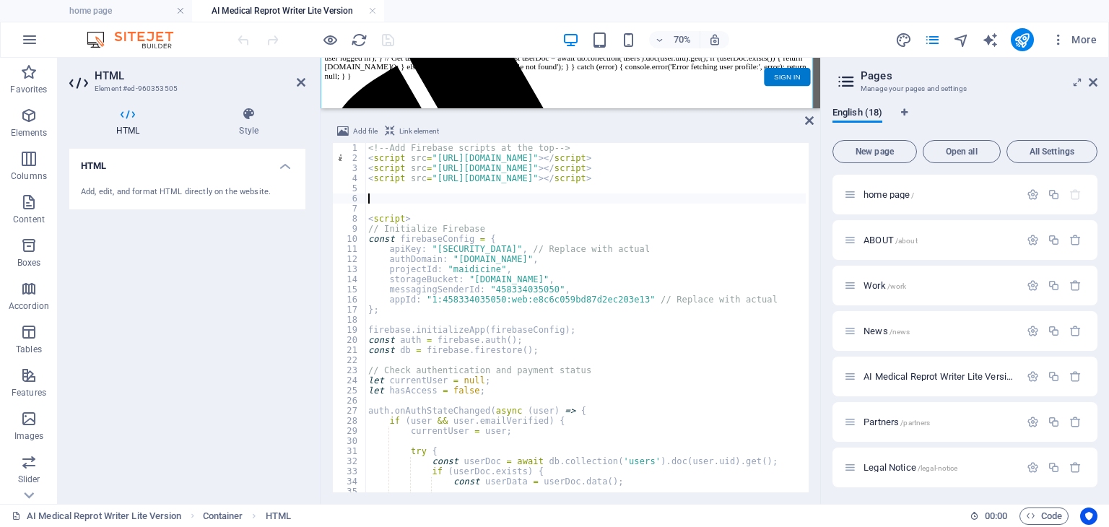
scroll to position [133, 0]
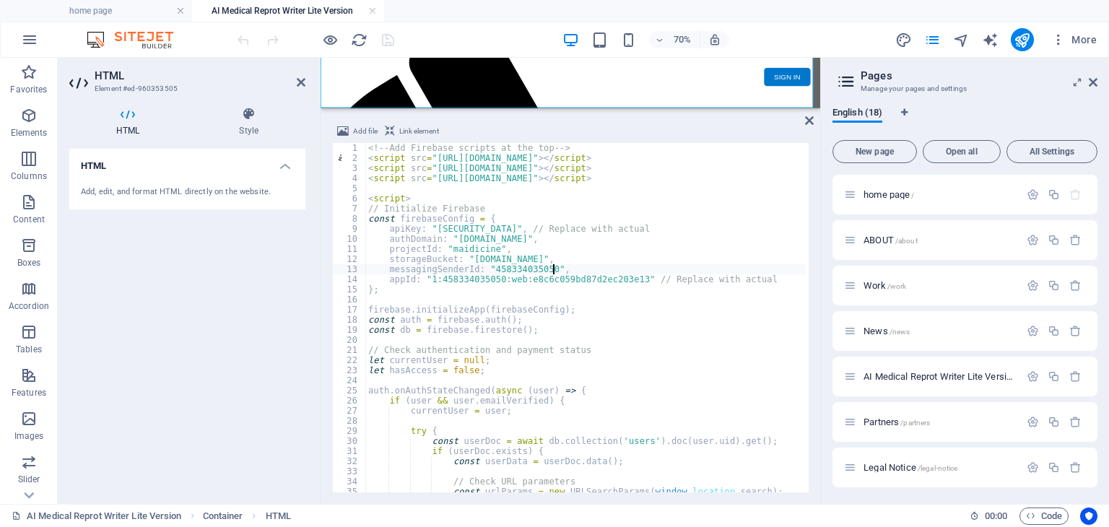
click at [615, 264] on div "<!-- Add Firebase scripts at the top --> < script src = "[URL][DOMAIN_NAME]" > …" at bounding box center [845, 326] width 960 height 367
type textarea "messagingSenderId: "458334035050","
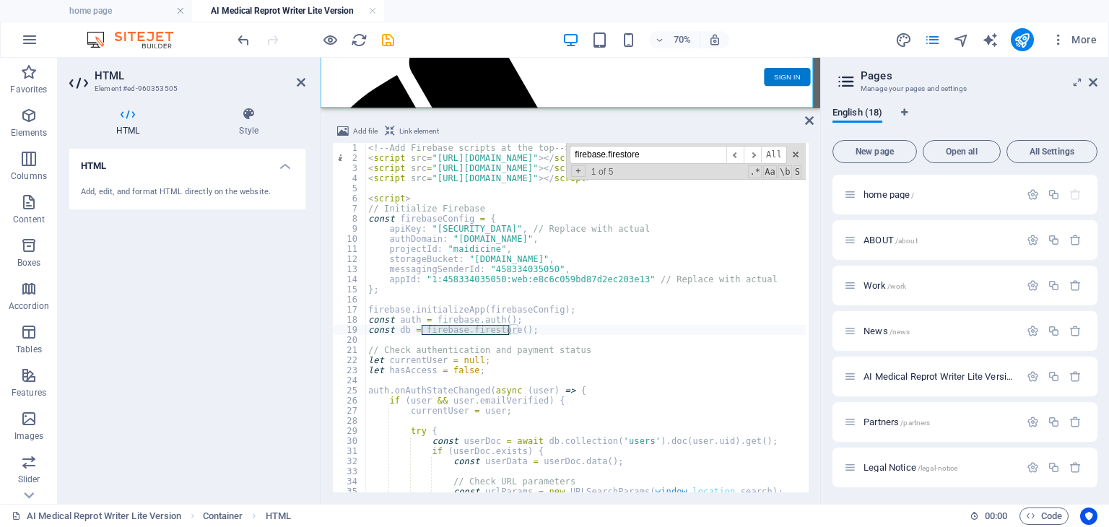
type input "firebase.firestore"
type textarea "const db = firebase.firestore();"
click at [550, 334] on div "<!-- Add Firebase scripts at the top --> < script src = "[URL][DOMAIN_NAME]" > …" at bounding box center [845, 326] width 960 height 367
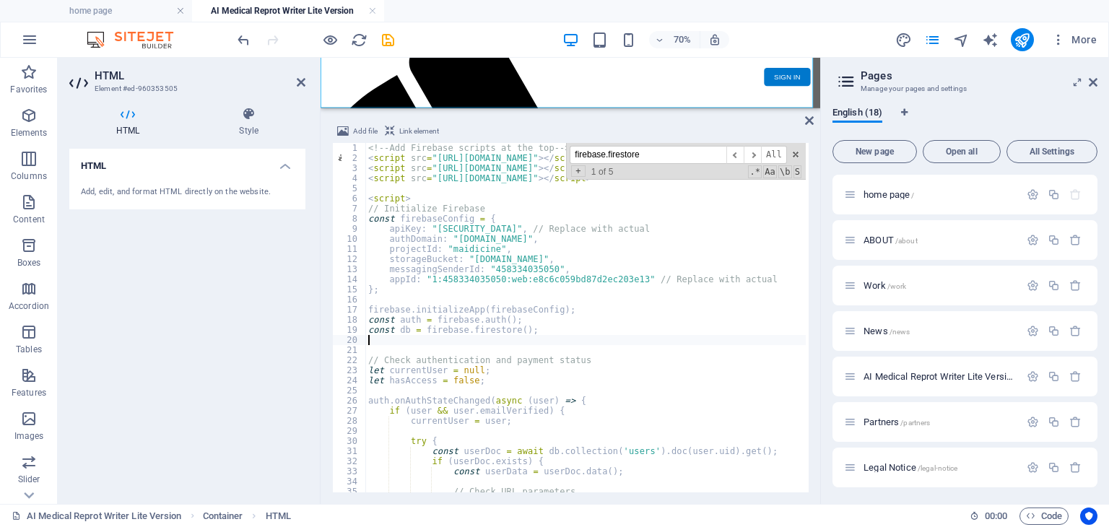
paste textarea "}"
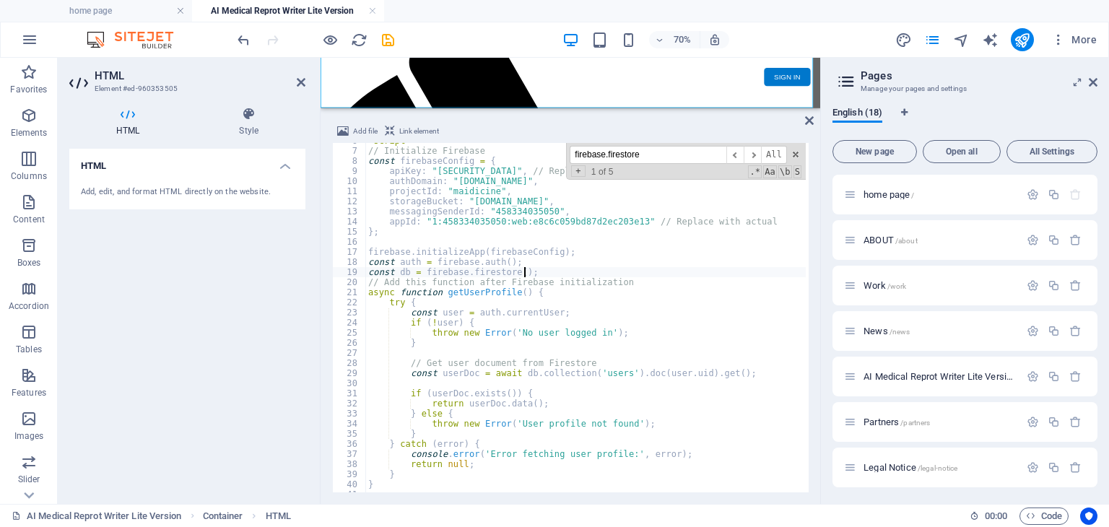
click at [540, 272] on div "< script > // Initialize Firebase const firebaseConfig = { apiKey : "[SECURITY_…" at bounding box center [845, 319] width 960 height 367
type textarea "const db = firebase.firestore();"
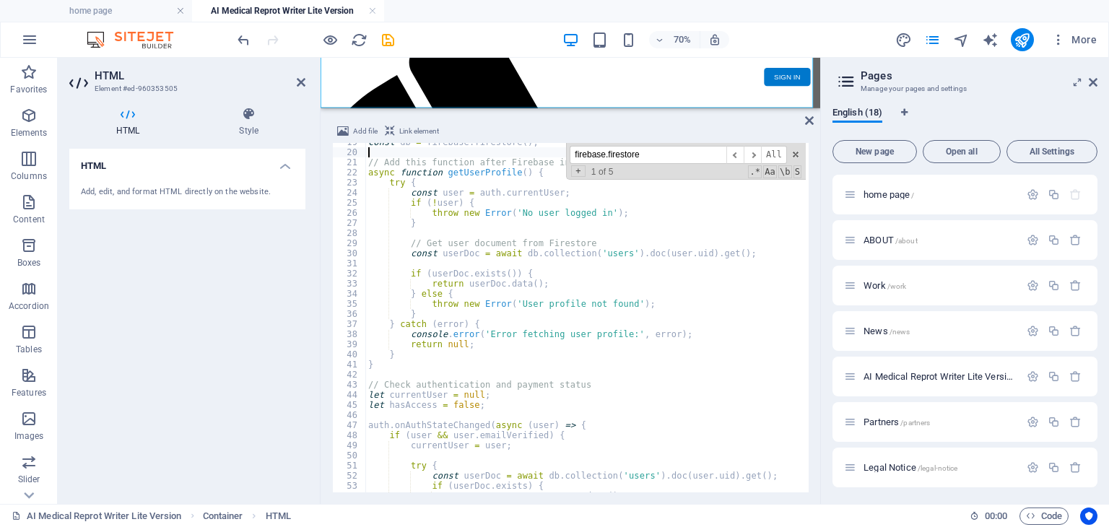
scroll to position [188, 0]
click at [1021, 40] on icon "publish" at bounding box center [1022, 40] width 17 height 17
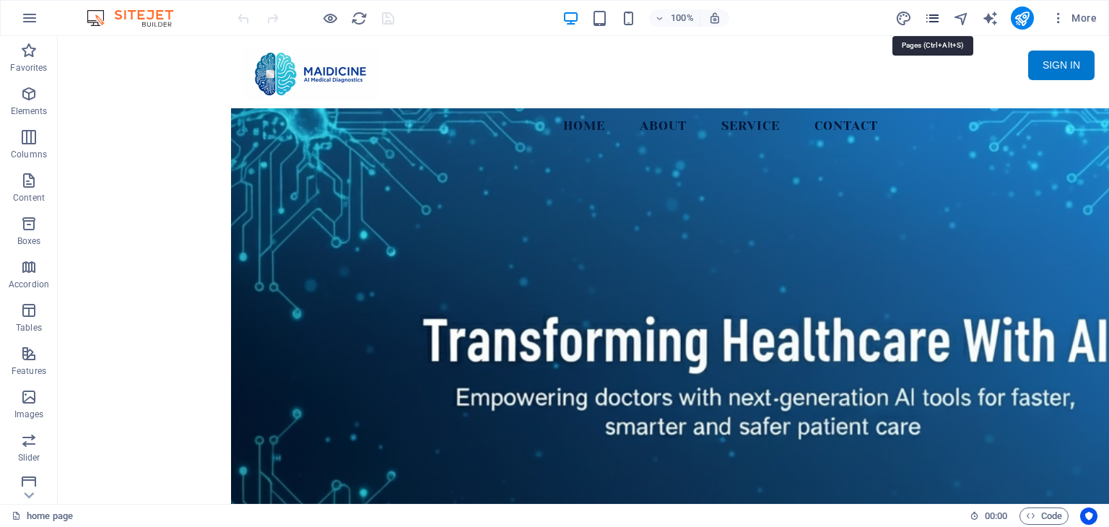
click at [928, 16] on icon "pages" at bounding box center [933, 18] width 17 height 17
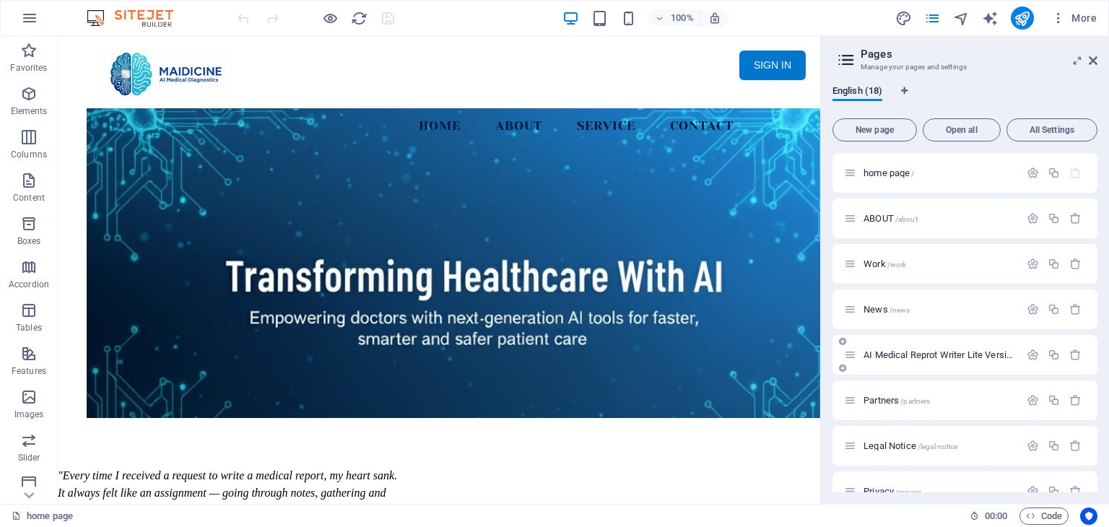
click at [967, 359] on span "AI Medical Reprot Writer Lite Version /medical-report" at bounding box center [966, 355] width 204 height 11
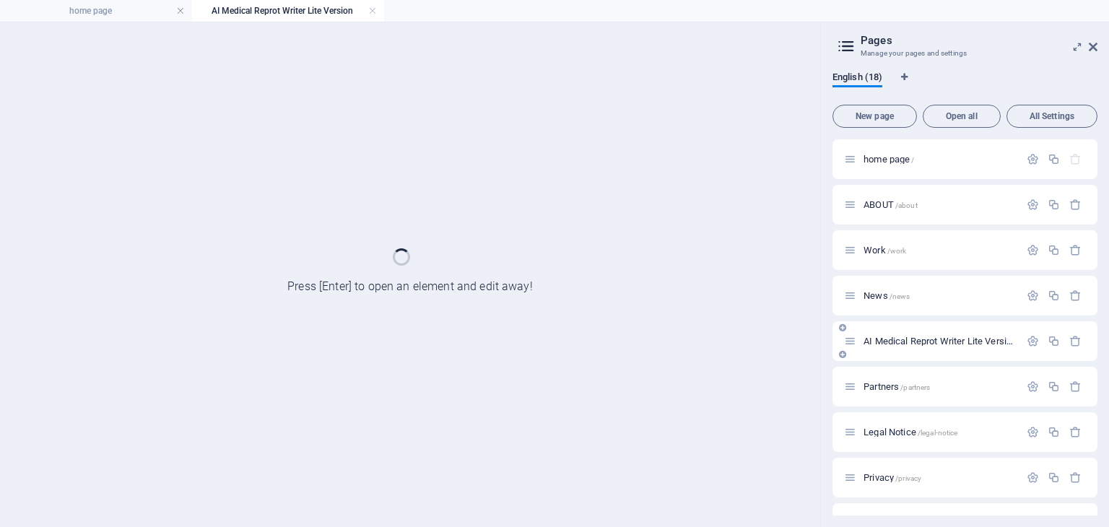
click at [967, 359] on div "AI Medical Reprot Writer Lite Version /medical-report" at bounding box center [965, 341] width 265 height 40
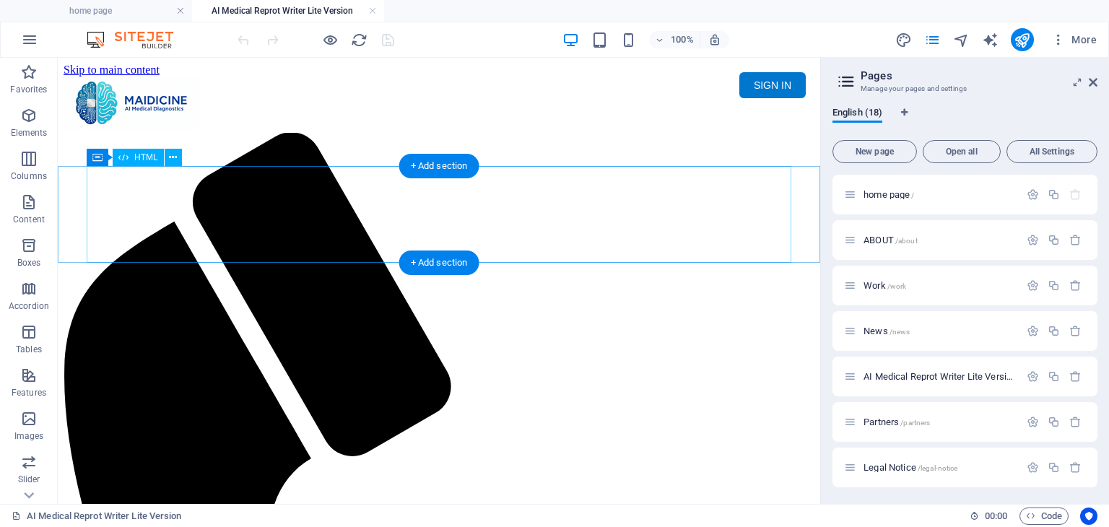
click at [635, 185] on div "Maidicine AI Medical Report Writer Version 5.1 Important Information The qualit…" at bounding box center [439, 185] width 751 height 0
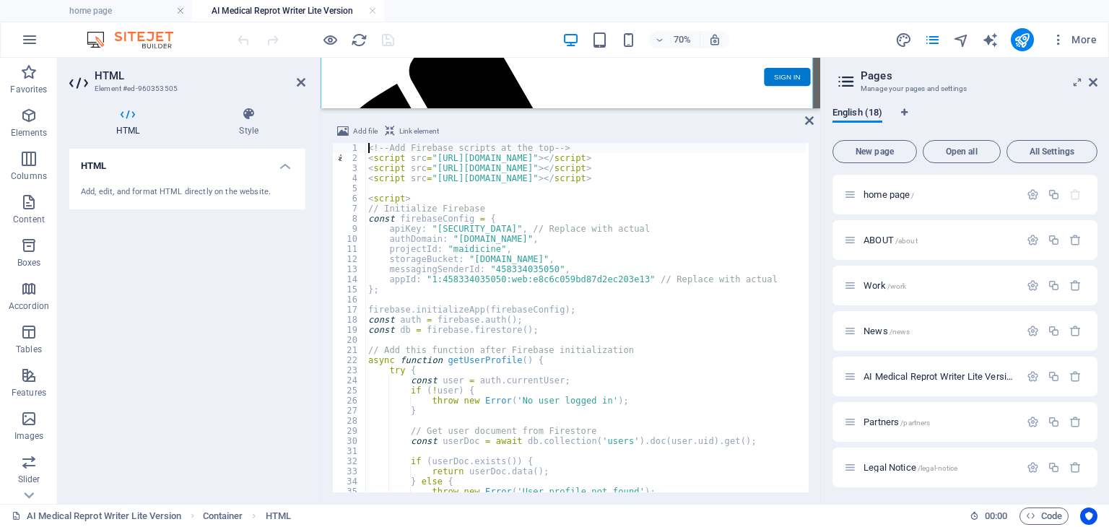
click at [615, 244] on div "<!-- Add Firebase scripts at the top --> < script src = "https://www.gstatic.co…" at bounding box center [845, 326] width 960 height 367
type textarea "projectId: "maidicine","
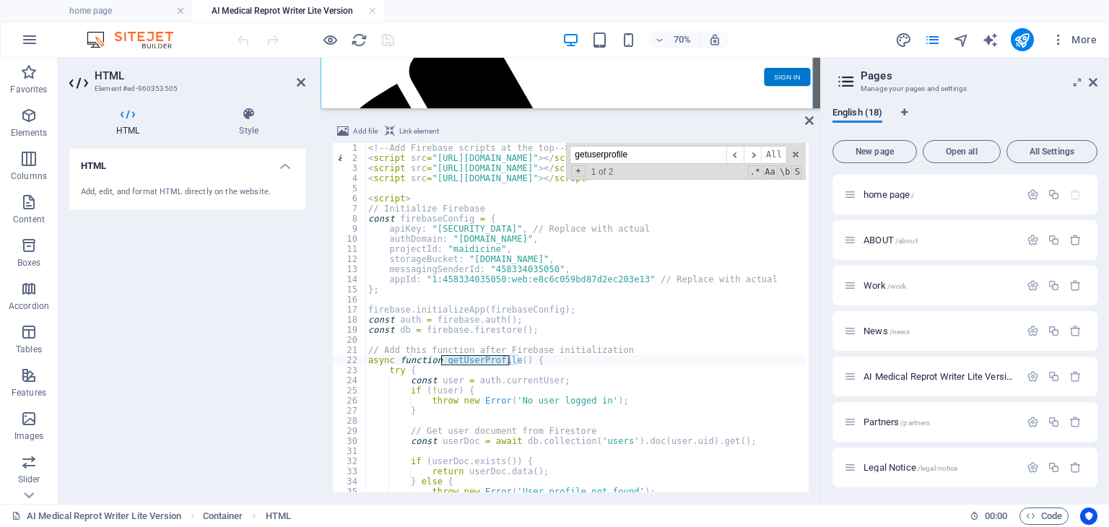
type input "getuserprofile"
click at [540, 456] on div "<!-- Add Firebase scripts at the top --> < script src = "https://www.gstatic.co…" at bounding box center [845, 326] width 960 height 367
click at [538, 460] on div "<!-- Add Firebase scripts at the top --> < script src = "https://www.gstatic.co…" at bounding box center [845, 326] width 960 height 367
click at [510, 460] on div "<!-- Add Firebase scripts at the top --> < script src = "https://www.gstatic.co…" at bounding box center [845, 326] width 960 height 367
click at [499, 460] on div "<!-- Add Firebase scripts at the top --> < script src = "https://www.gstatic.co…" at bounding box center [845, 326] width 960 height 367
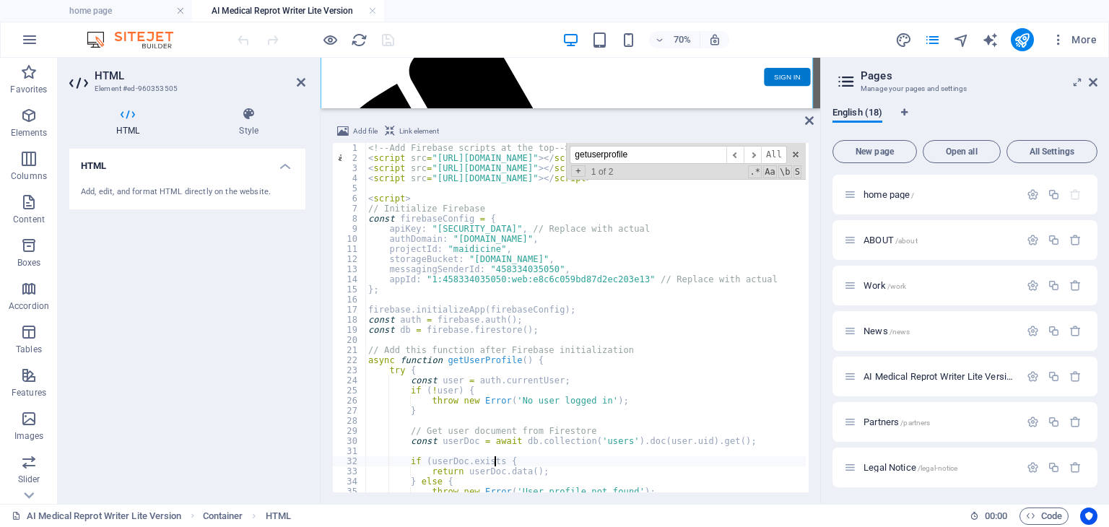
type textarea "if (userDoc.exists) {"
click at [641, 419] on div "<!-- Add Firebase scripts at the top --> < script src = "https://www.gstatic.co…" at bounding box center [845, 326] width 960 height 367
click at [526, 467] on div "<!-- Add Firebase scripts at the top --> < script src = "https://www.gstatic.co…" at bounding box center [845, 326] width 960 height 367
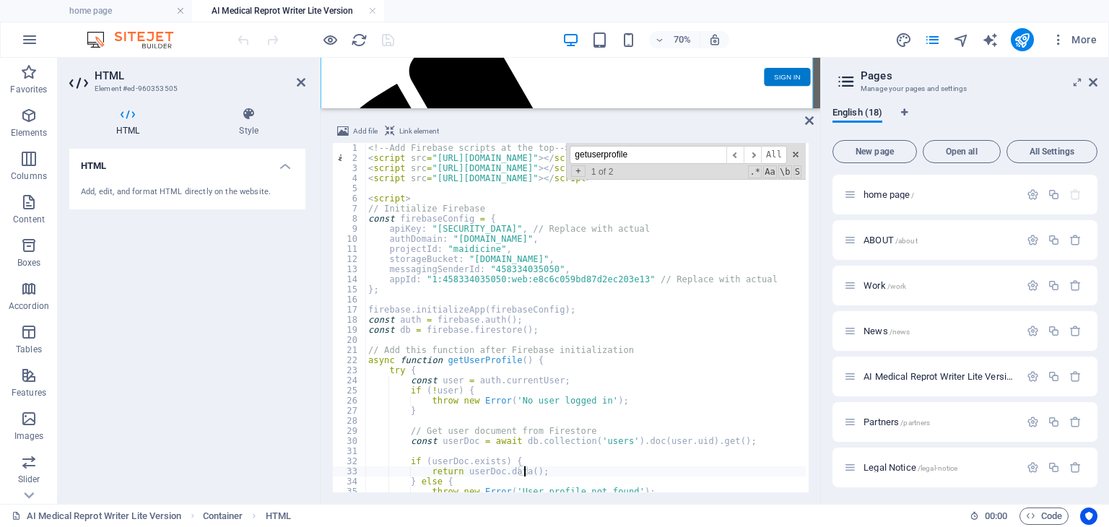
type textarea "return [DOMAIN_NAME]();"
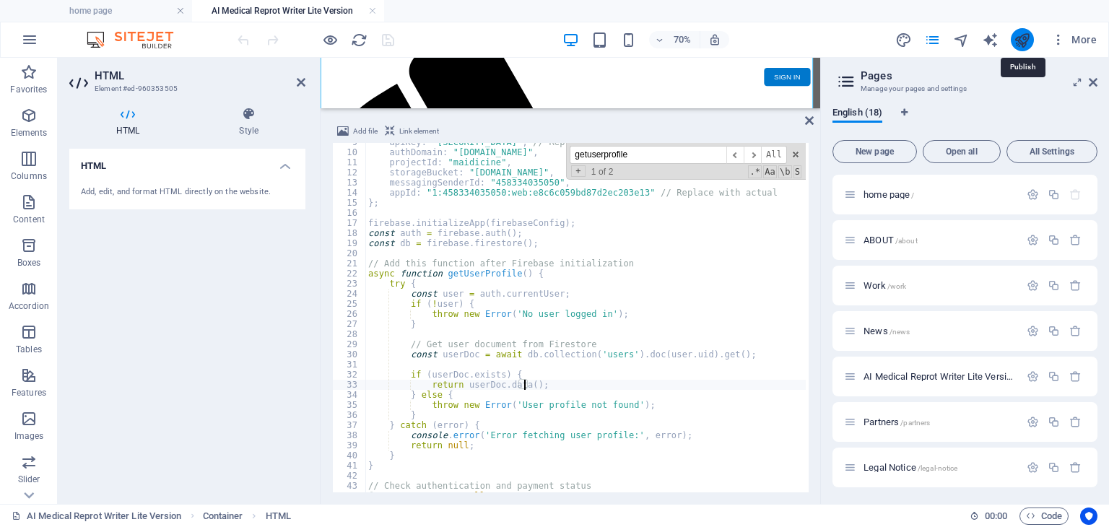
click at [1022, 38] on icon "publish" at bounding box center [1022, 40] width 17 height 17
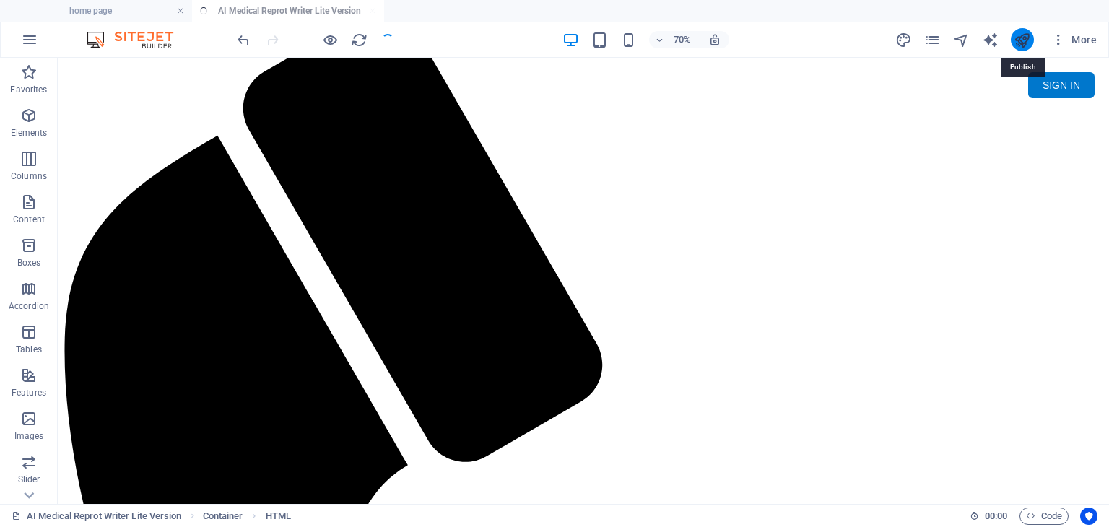
scroll to position [0, 0]
